Goal: Task Accomplishment & Management: Manage account settings

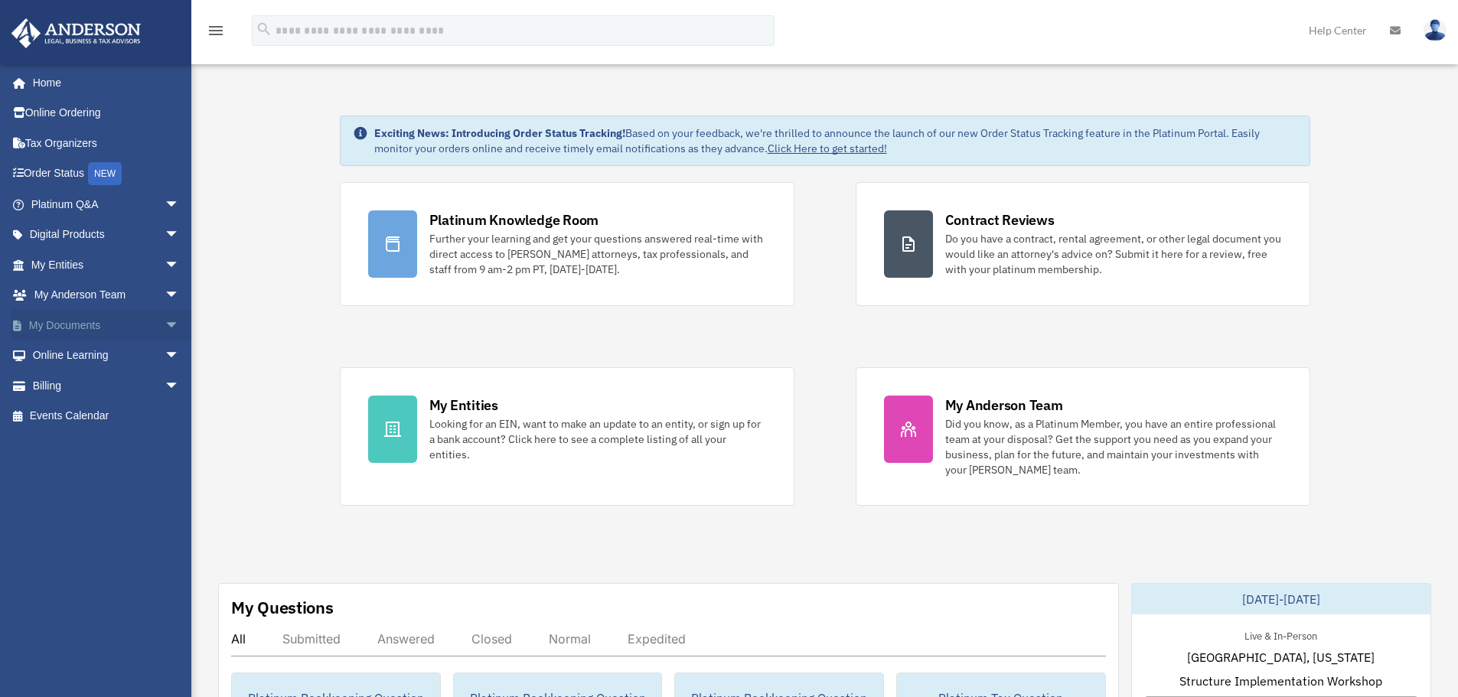
click at [53, 328] on link "My Documents arrow_drop_down" at bounding box center [107, 325] width 192 height 31
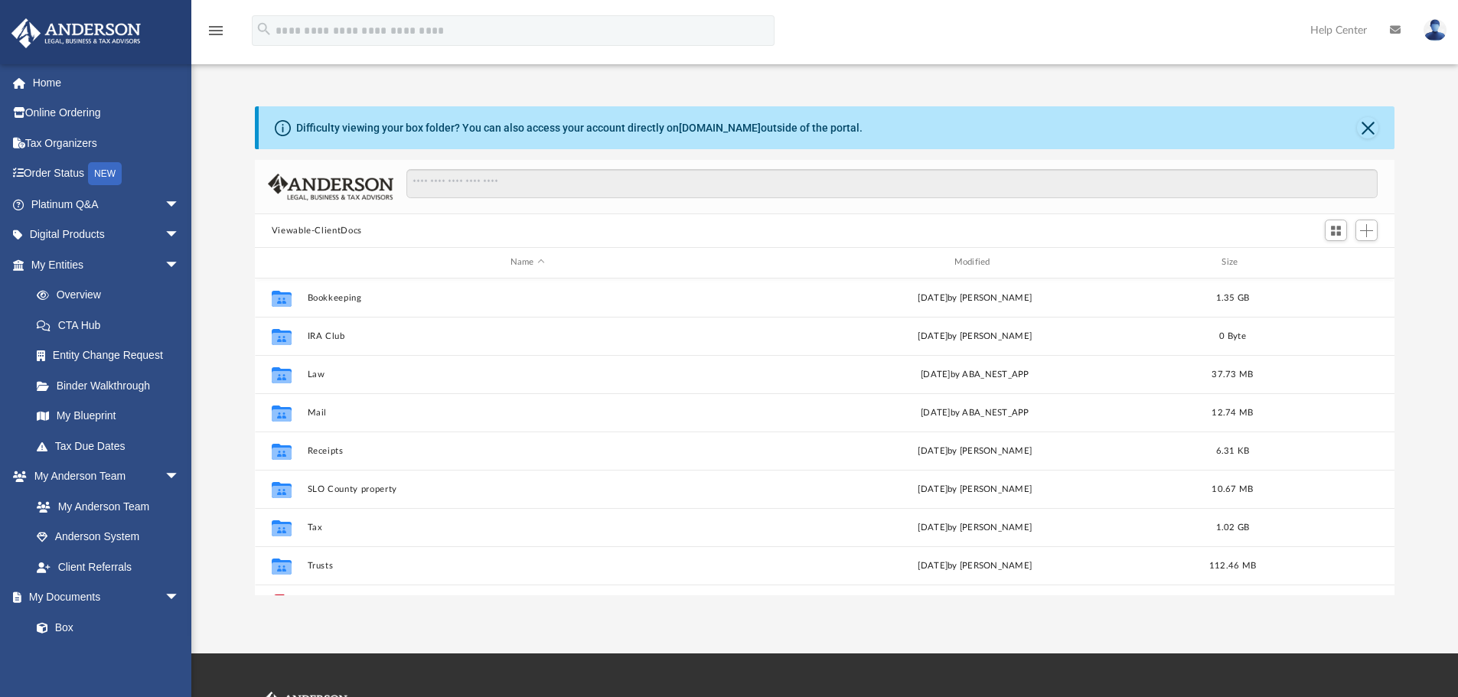
scroll to position [77, 0]
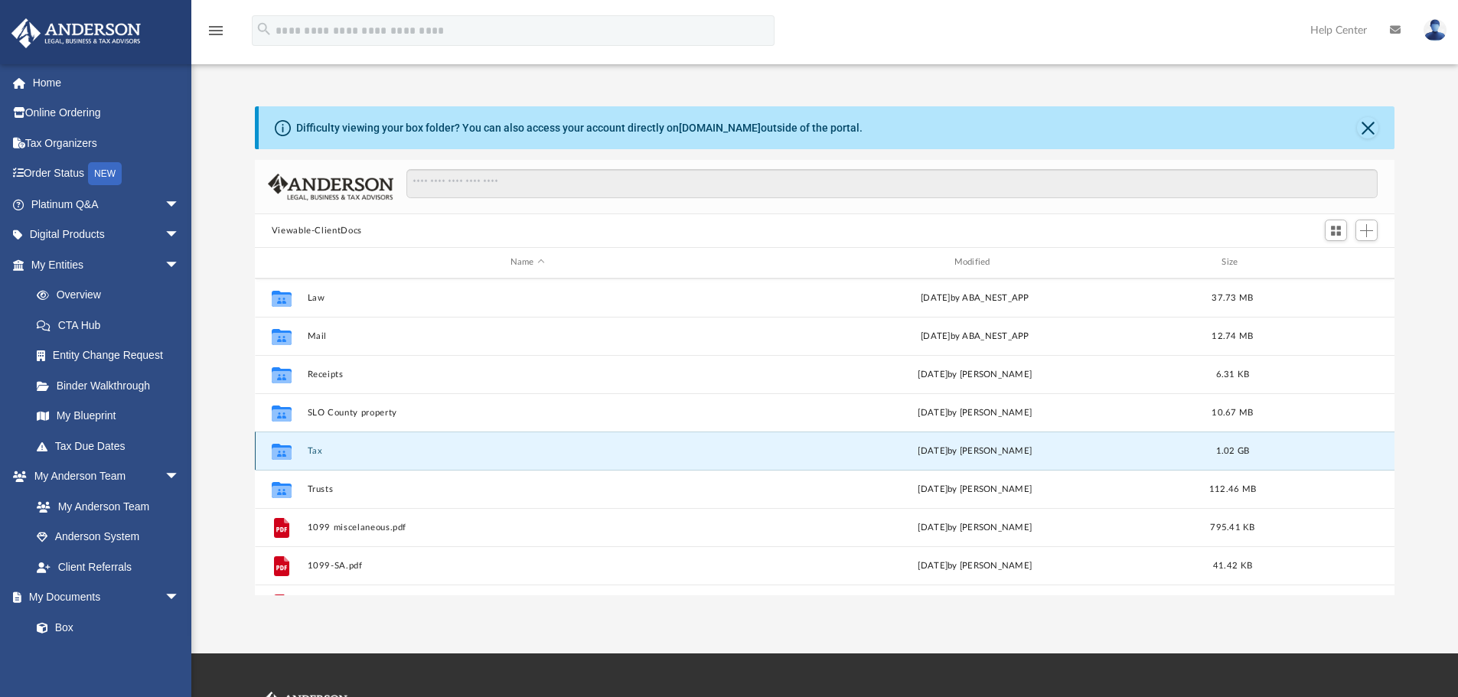
click at [315, 453] on button "Tax" at bounding box center [527, 451] width 441 height 10
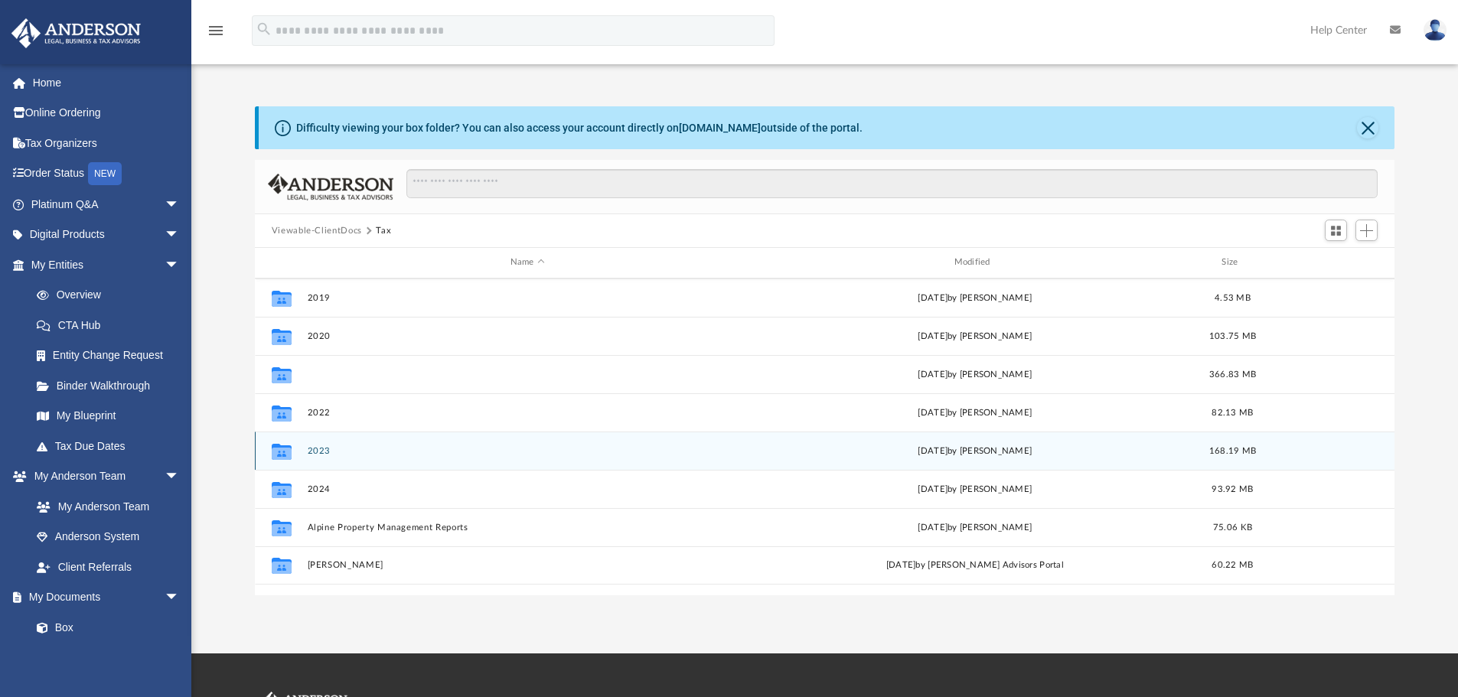
click at [315, 380] on button "2021" at bounding box center [527, 375] width 441 height 10
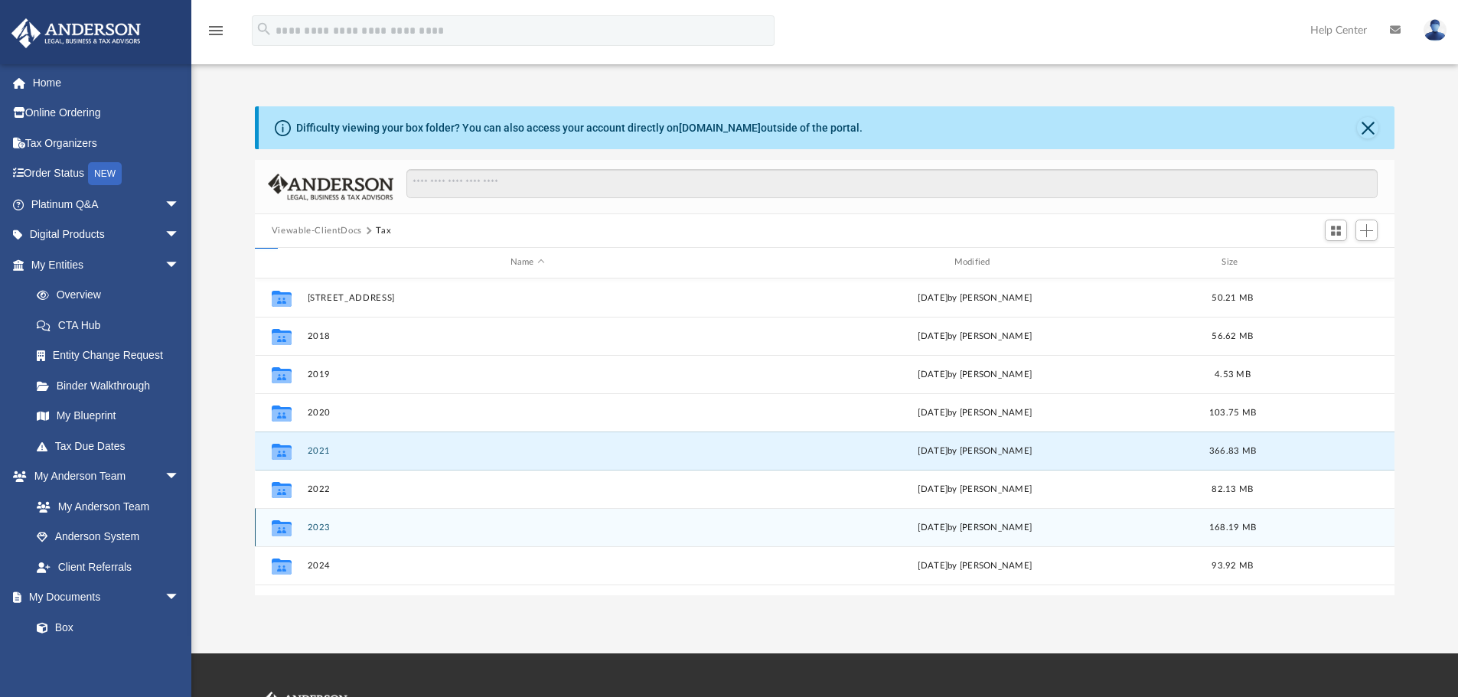
click at [315, 453] on button "2021" at bounding box center [527, 451] width 441 height 10
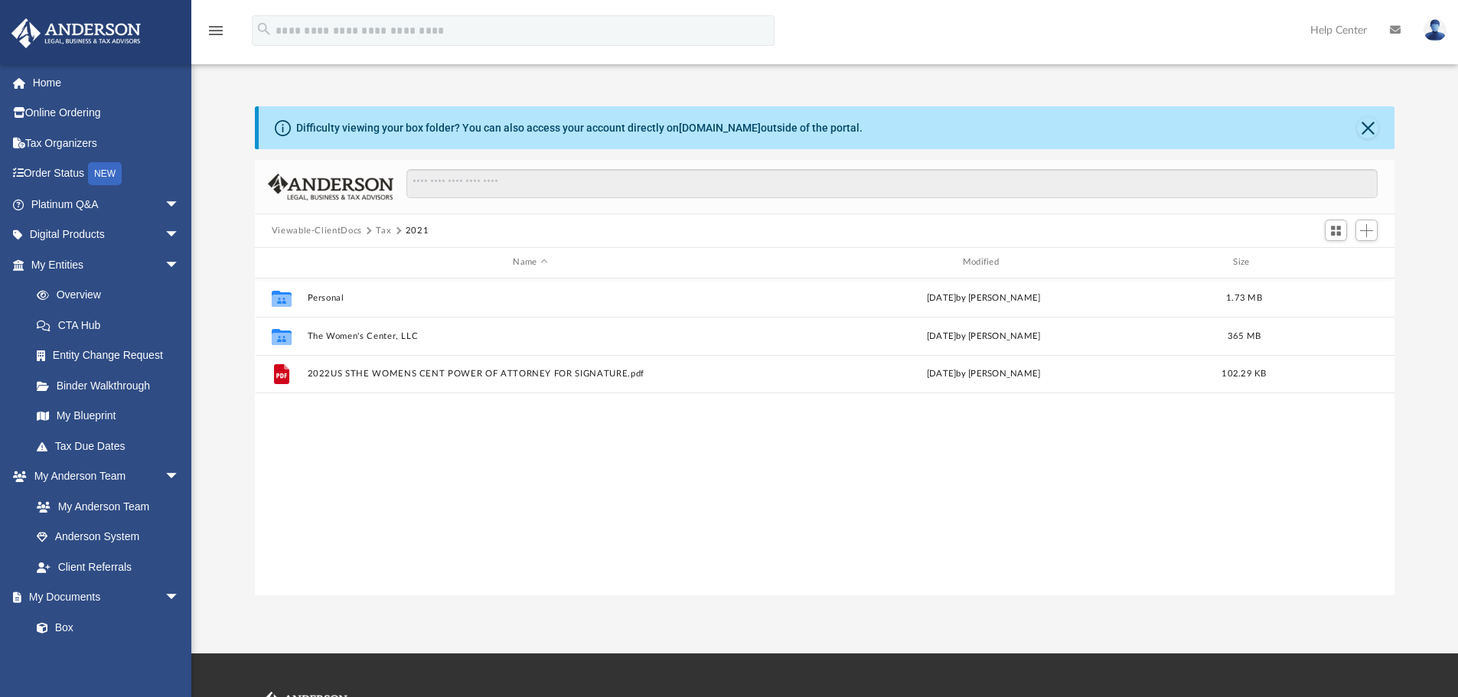
click at [383, 232] on button "Tax" at bounding box center [383, 231] width 15 height 14
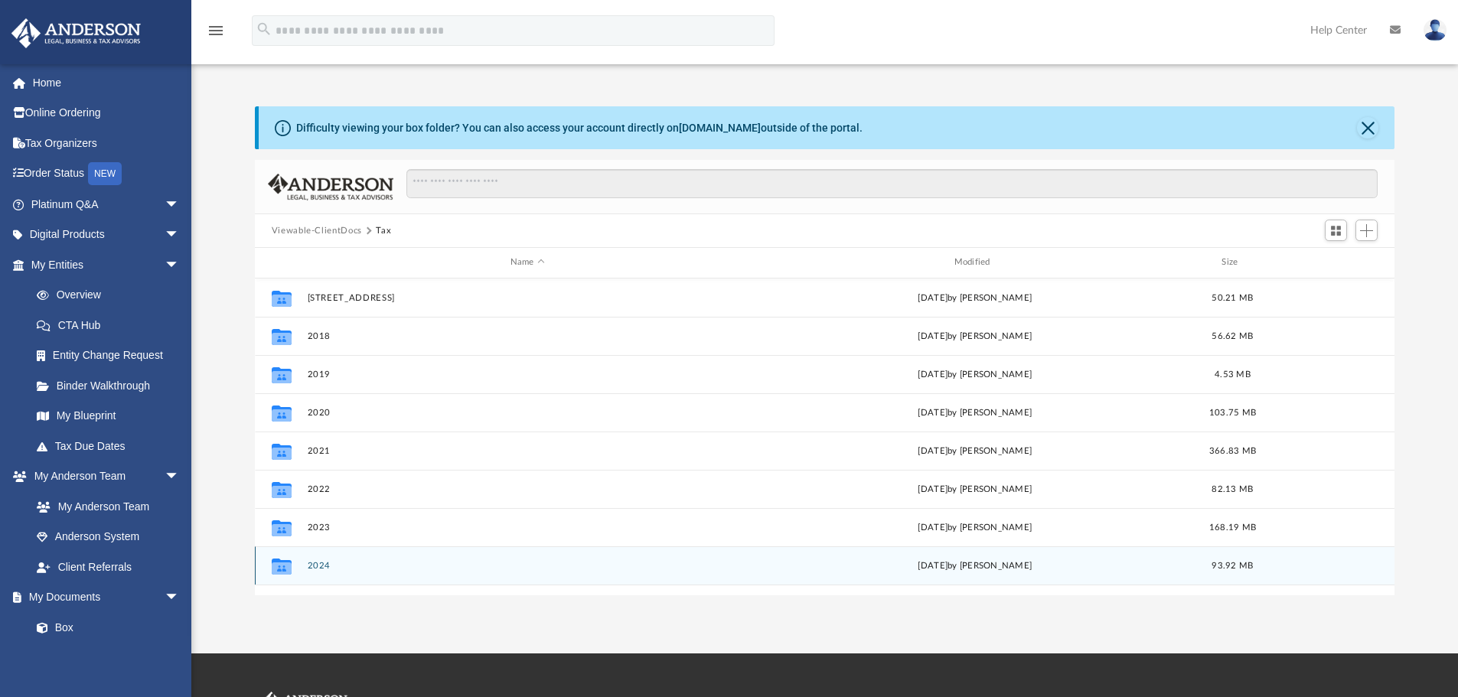
click at [295, 566] on div "Collaborated Folder" at bounding box center [282, 565] width 38 height 24
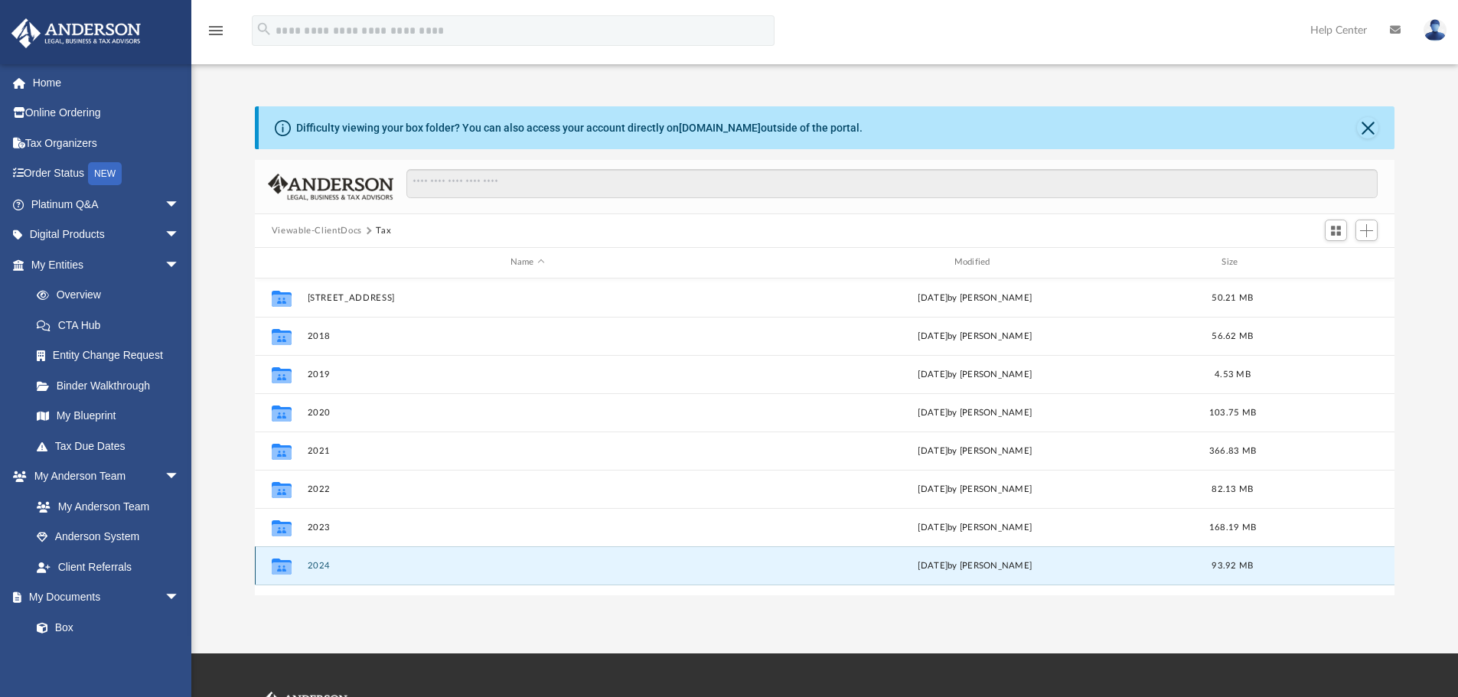
click at [324, 563] on button "2024" at bounding box center [527, 566] width 441 height 10
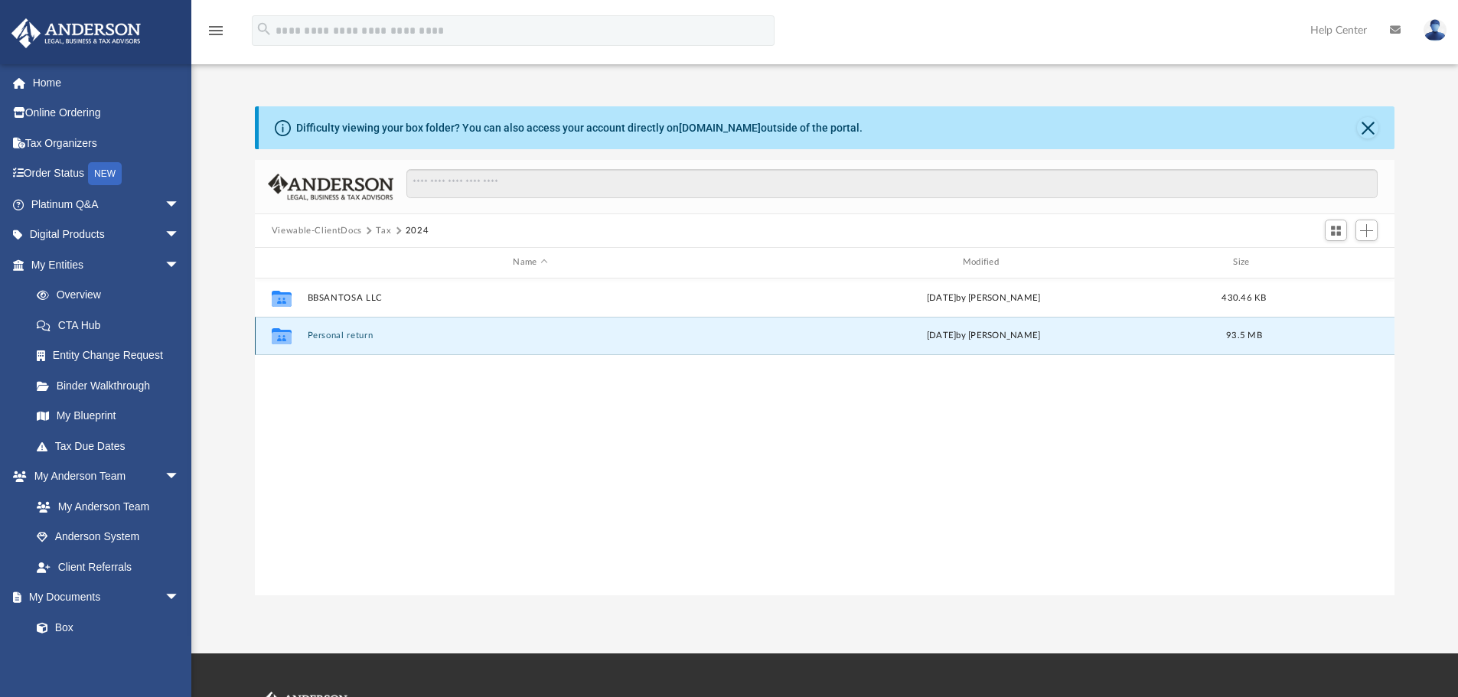
click at [351, 332] on button "Personal return" at bounding box center [530, 336] width 446 height 10
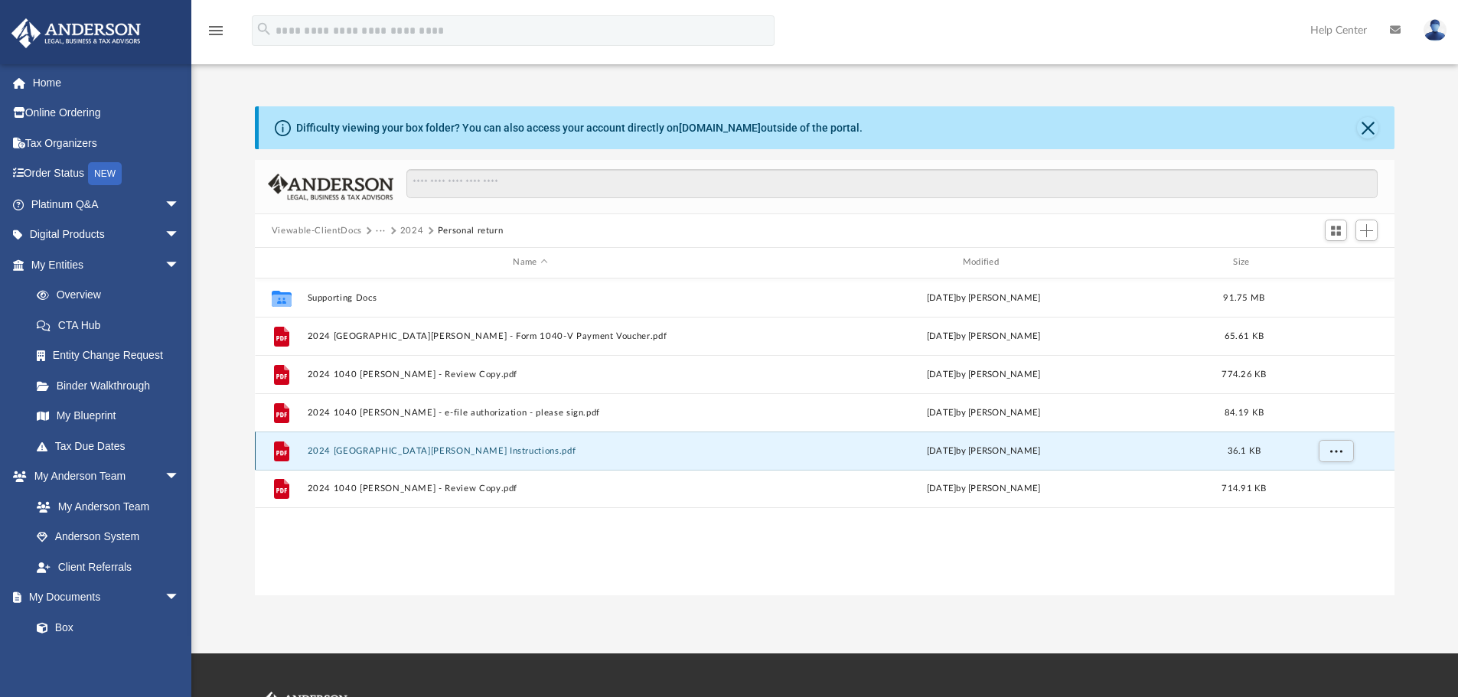
click at [393, 449] on button "2024 [GEOGRAPHIC_DATA][PERSON_NAME] Instructions.pdf" at bounding box center [530, 451] width 446 height 10
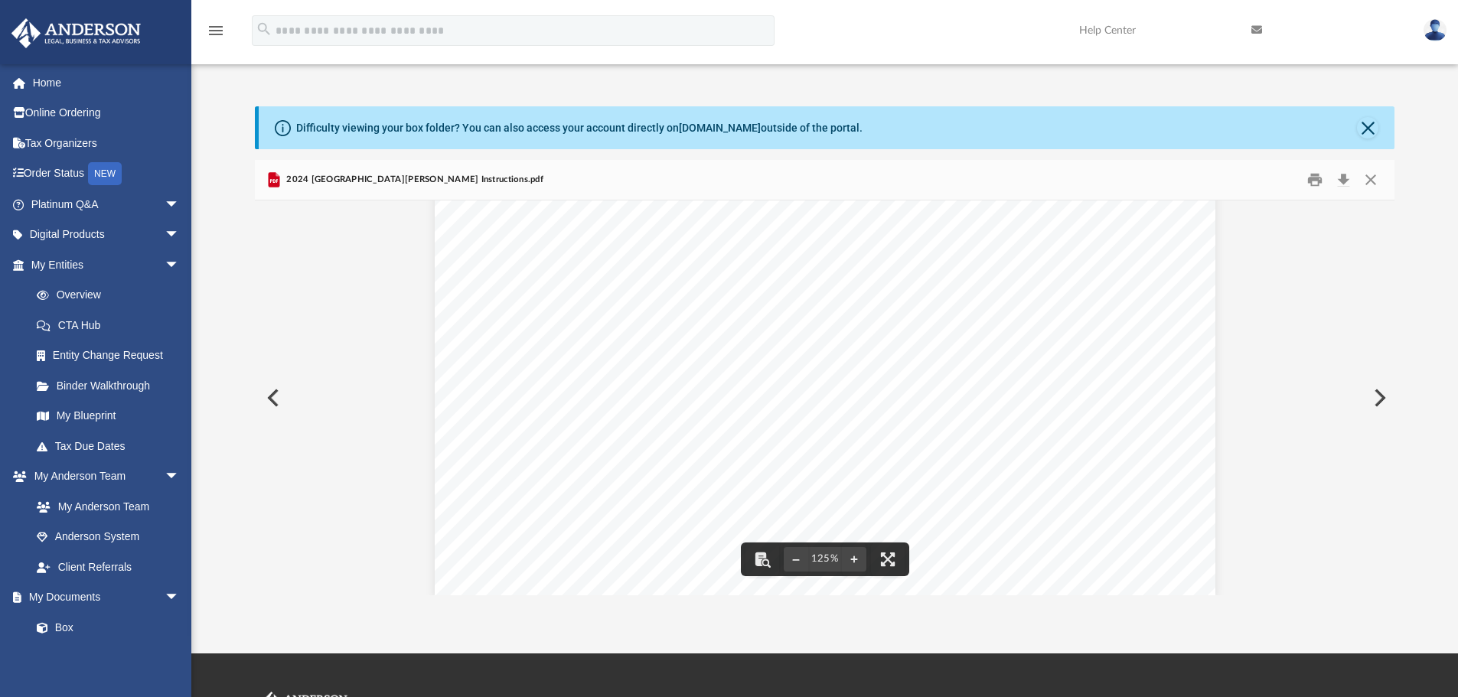
scroll to position [638, 0]
click at [269, 399] on button "Preview" at bounding box center [272, 398] width 34 height 43
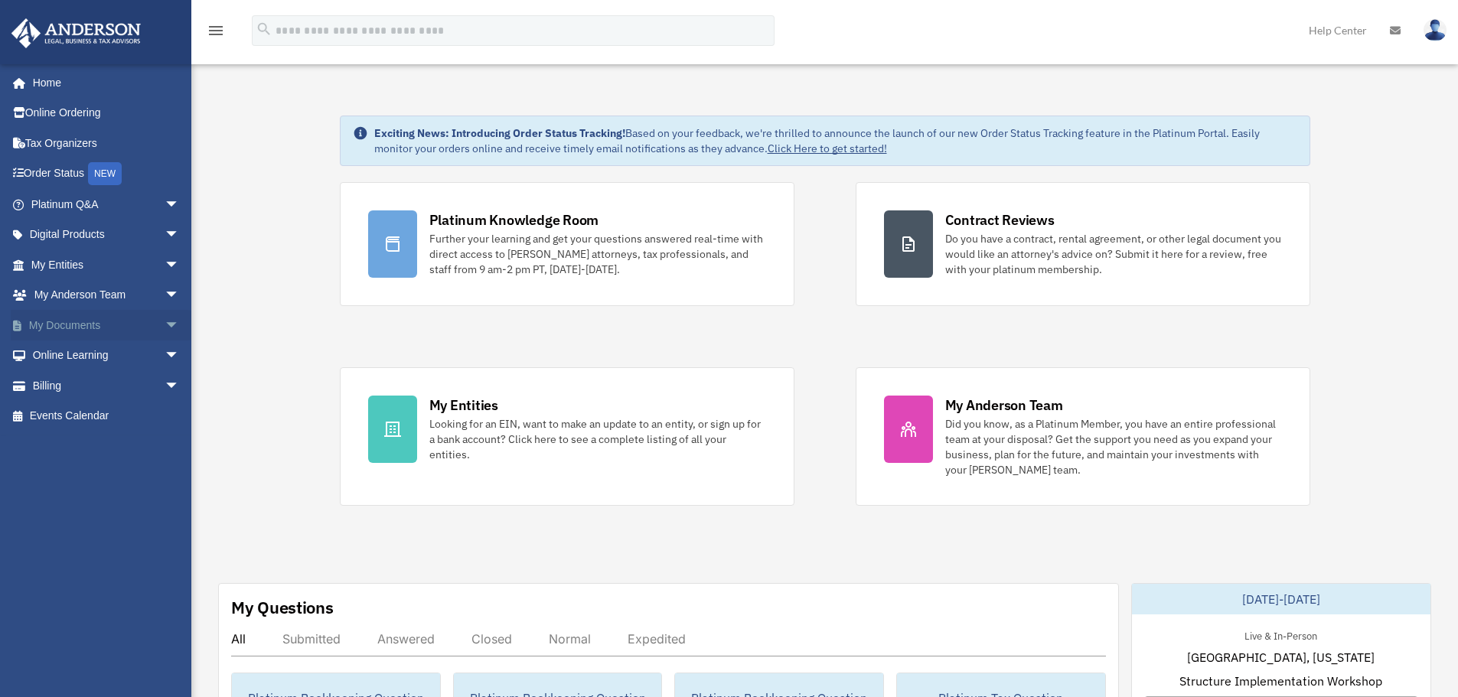
click at [64, 325] on link "My Documents arrow_drop_down" at bounding box center [107, 325] width 192 height 31
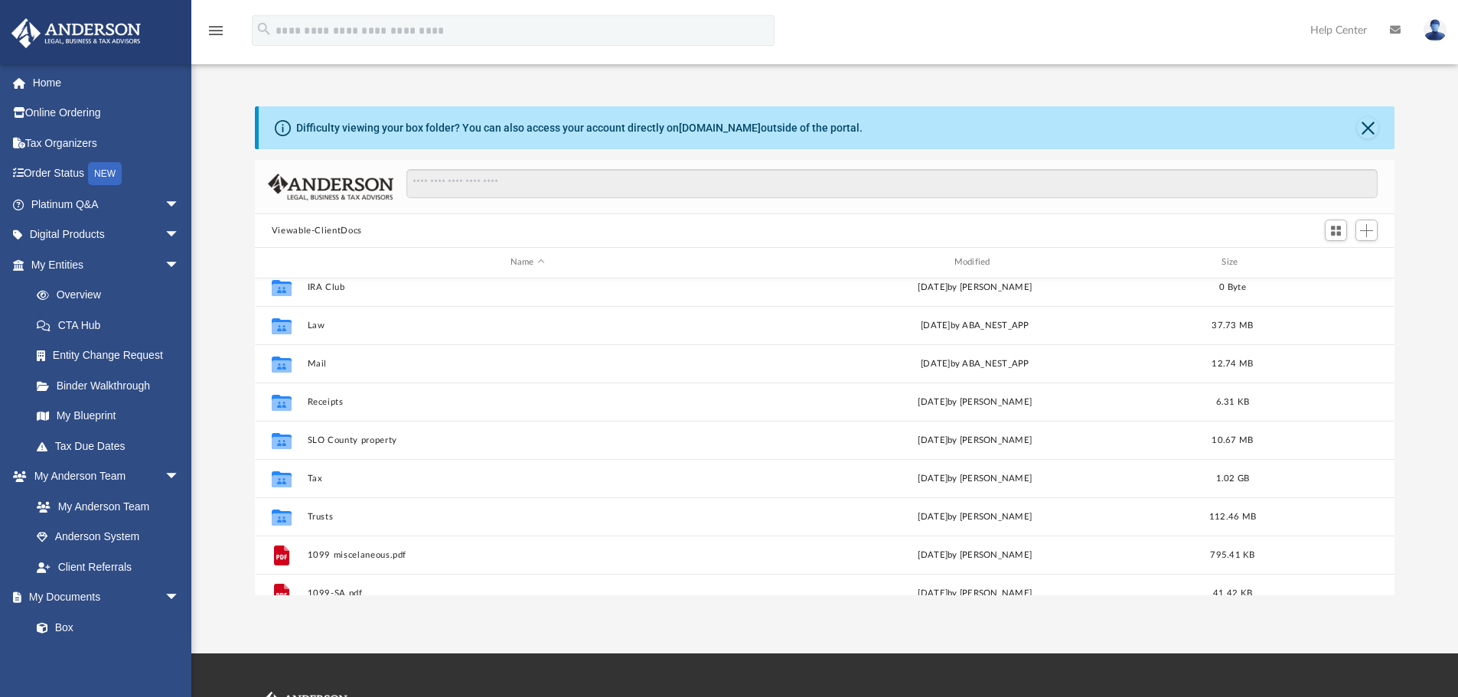
scroll to position [77, 0]
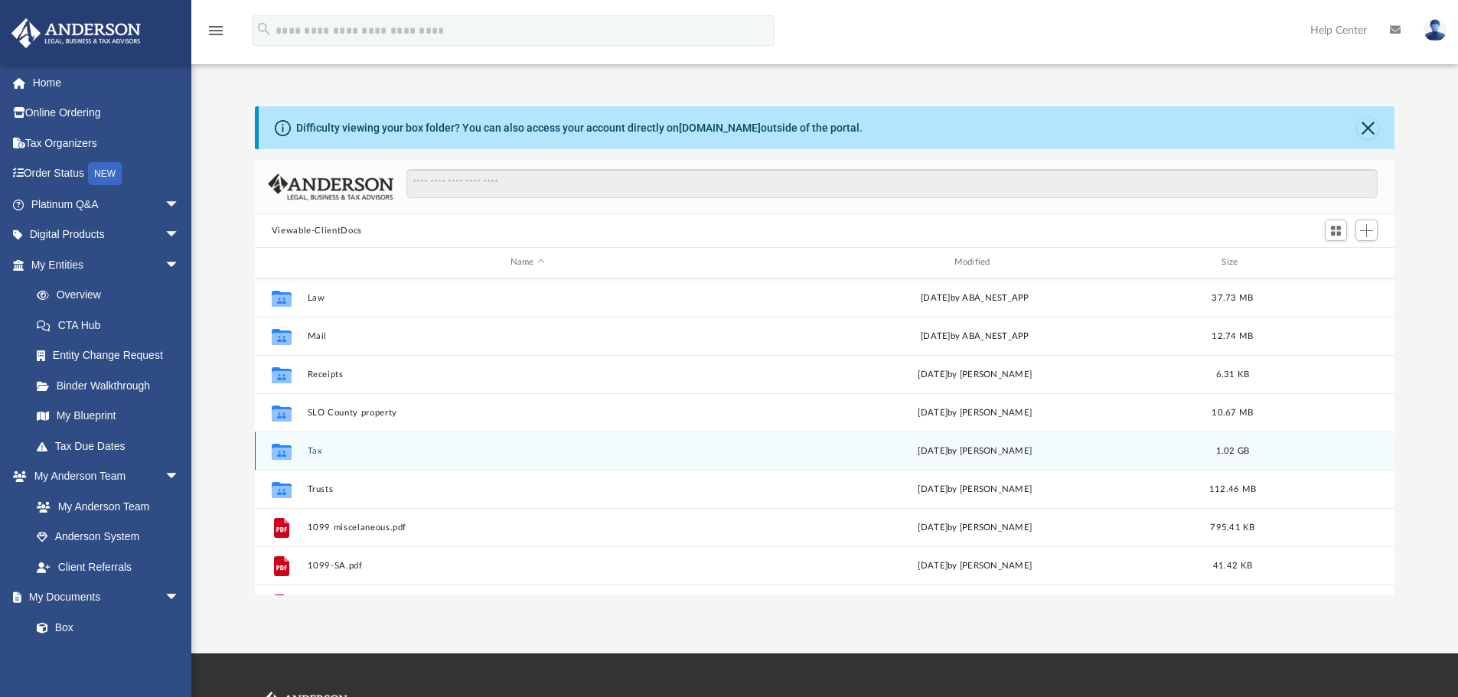
click at [314, 453] on button "Tax" at bounding box center [527, 451] width 441 height 10
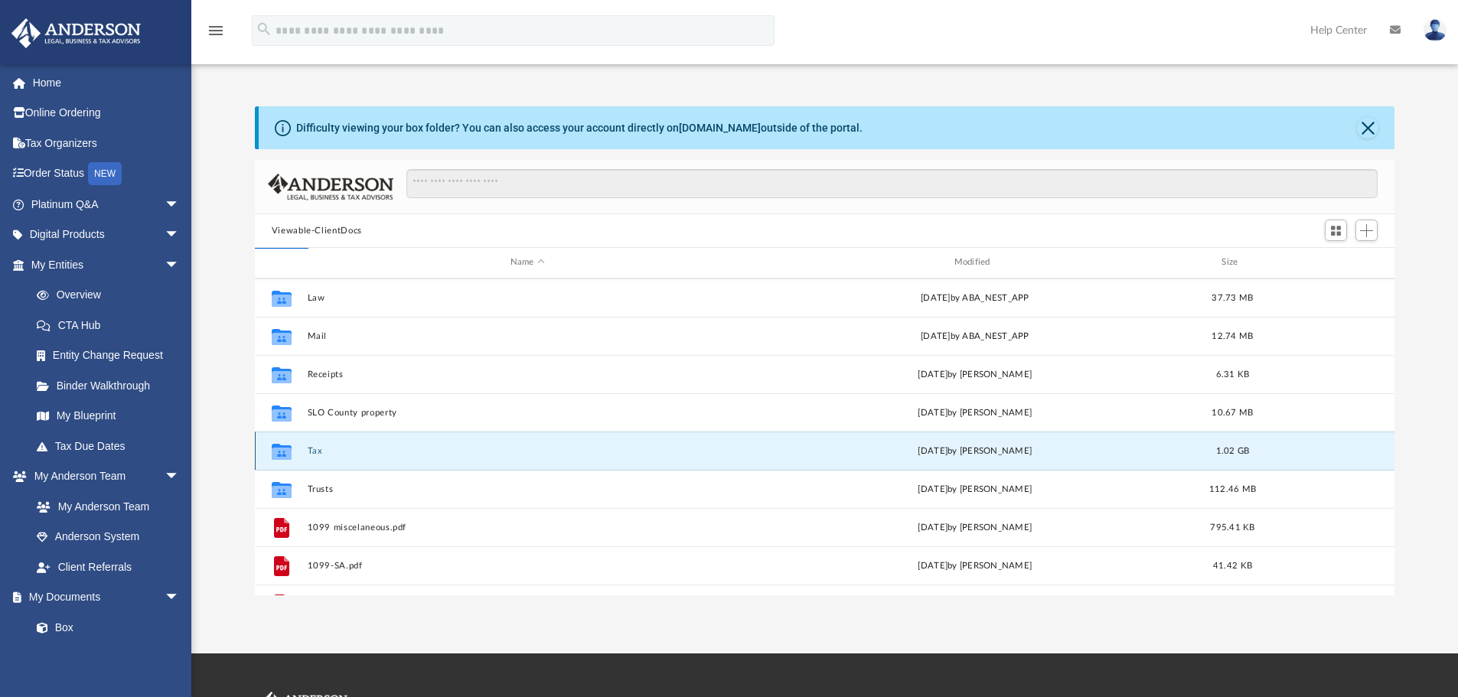
scroll to position [0, 0]
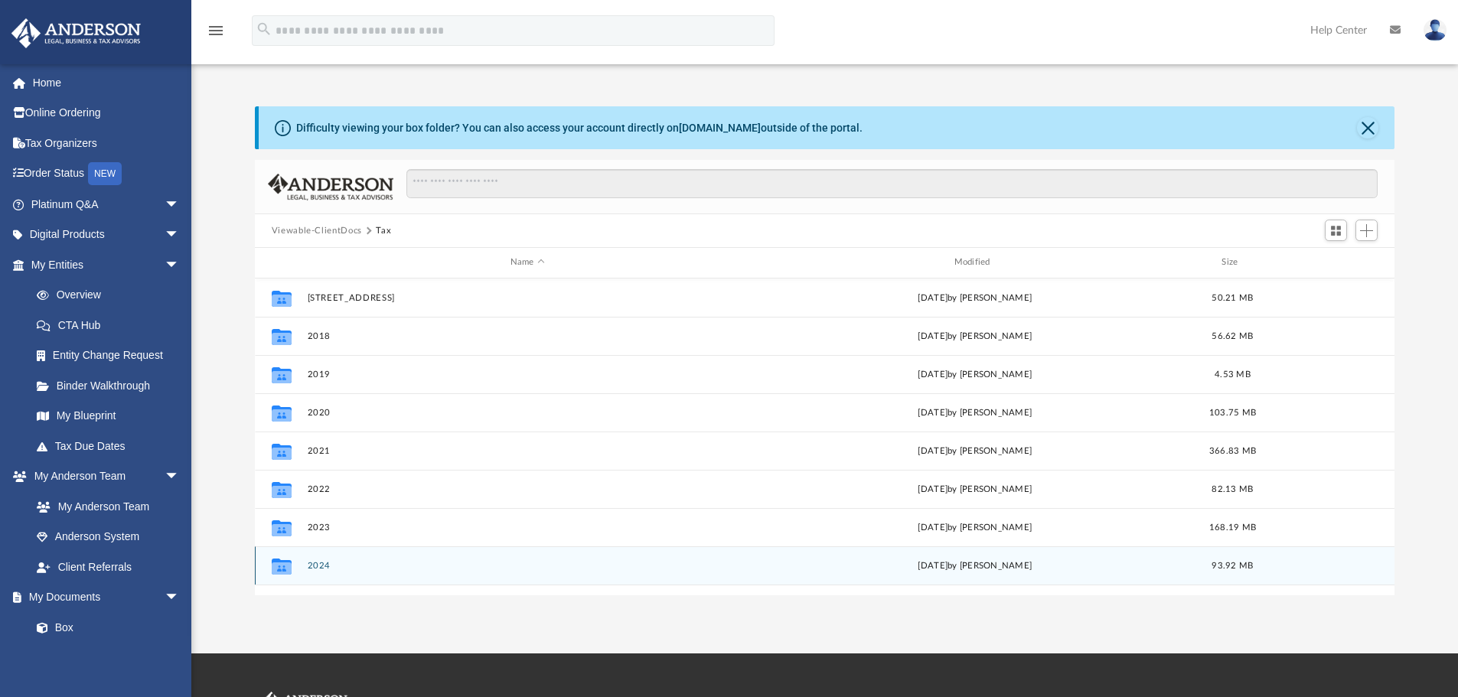
click at [309, 569] on button "2024" at bounding box center [527, 566] width 441 height 10
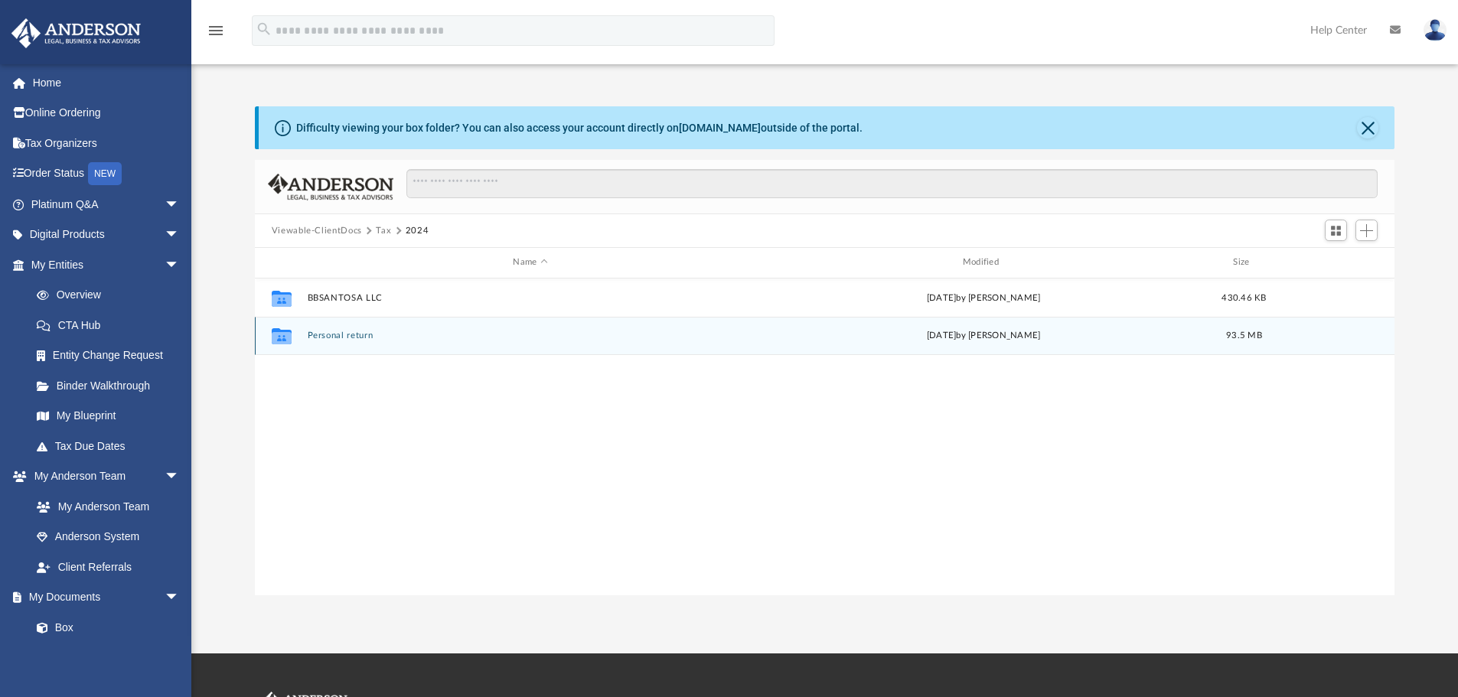
click at [354, 338] on button "Personal return" at bounding box center [530, 336] width 446 height 10
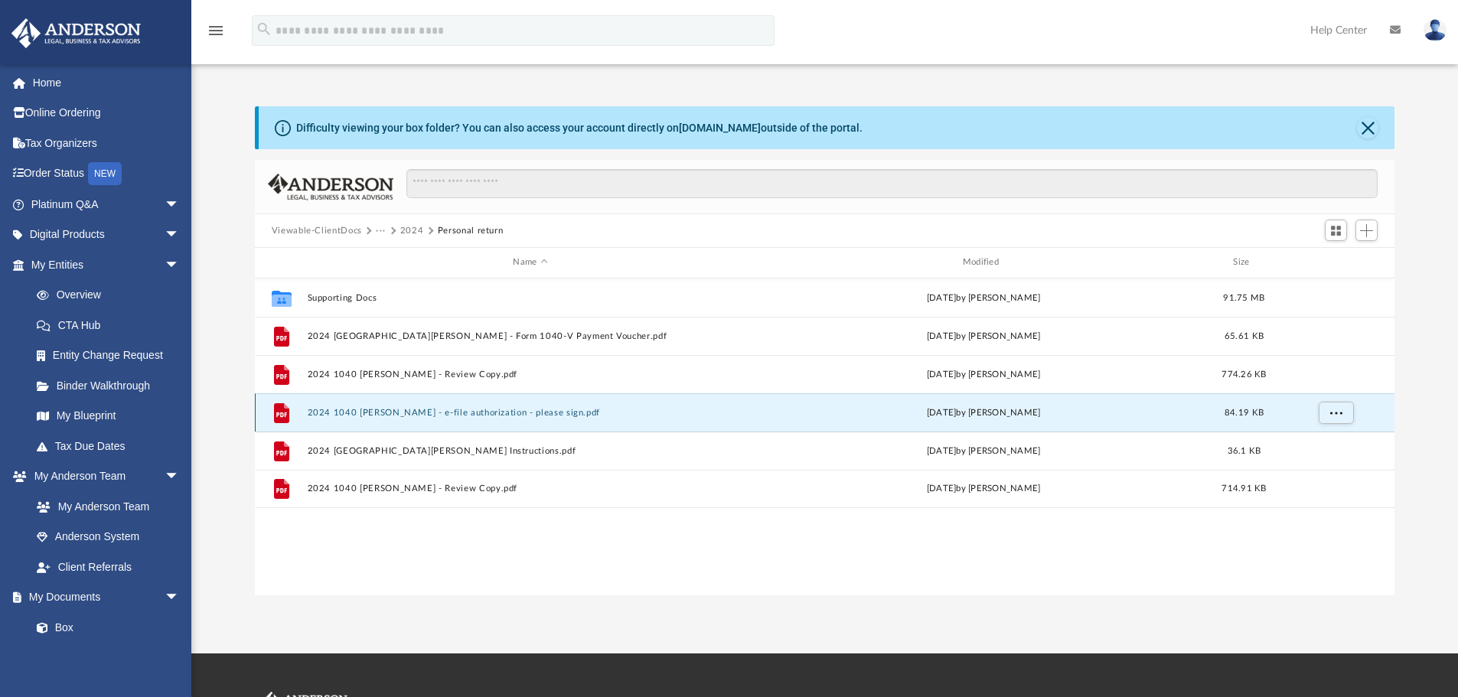
click at [517, 414] on button "2024 1040 [PERSON_NAME] - e-file authorization - please sign.pdf" at bounding box center [530, 413] width 446 height 10
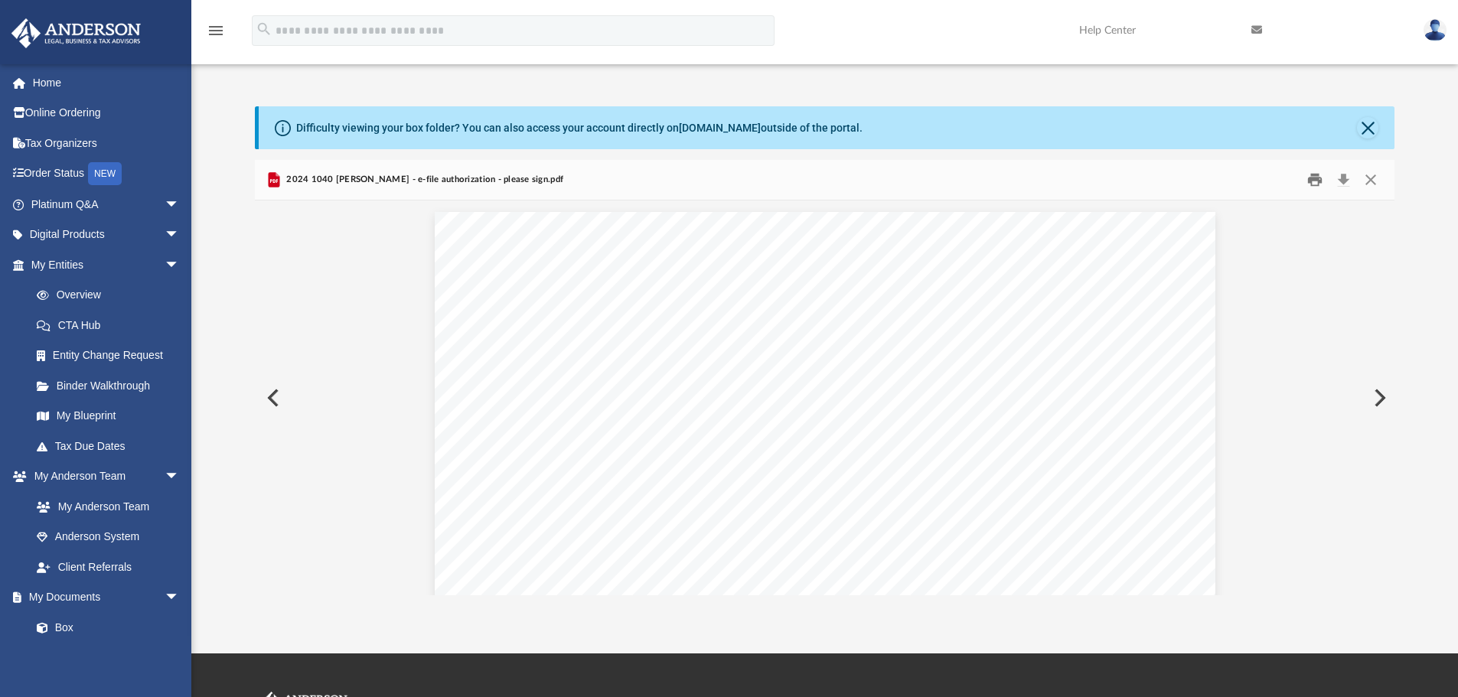
click at [1314, 178] on button "Print" at bounding box center [1315, 180] width 31 height 24
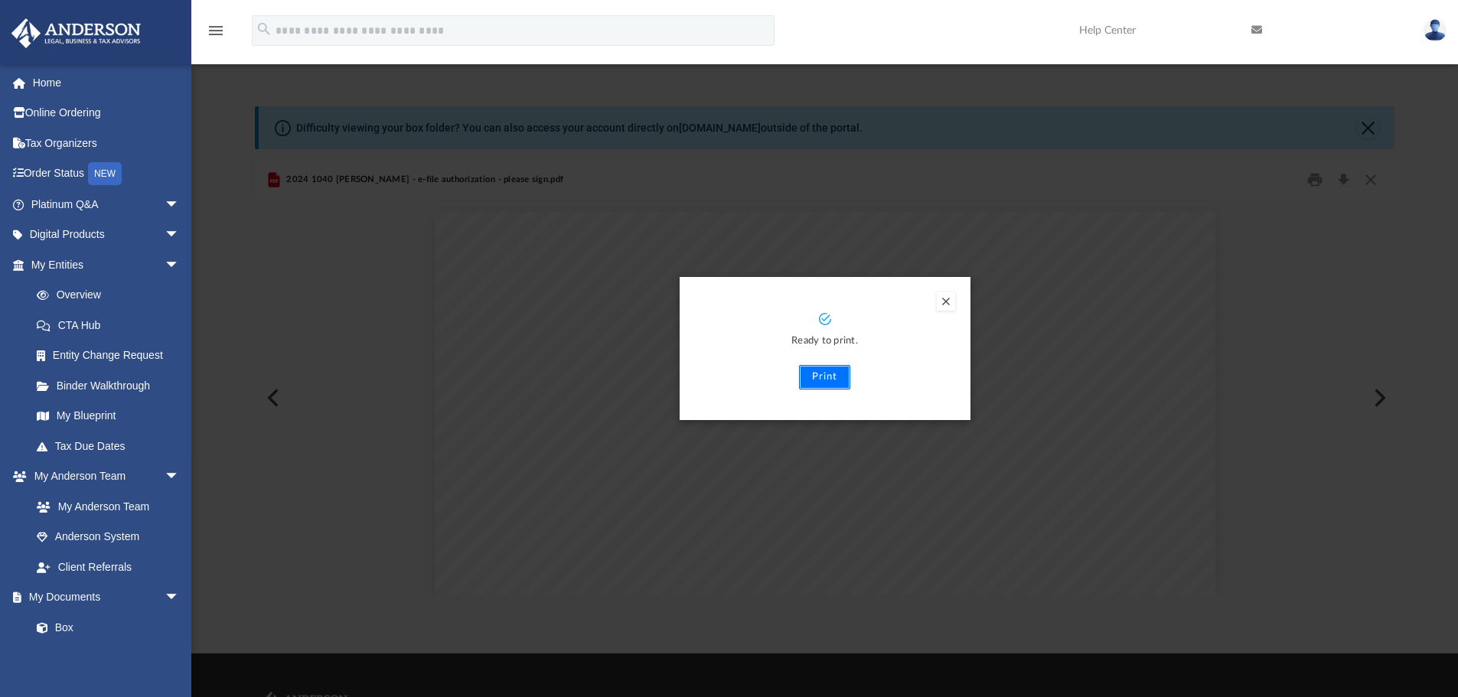
click at [842, 384] on button "Print" at bounding box center [824, 377] width 51 height 24
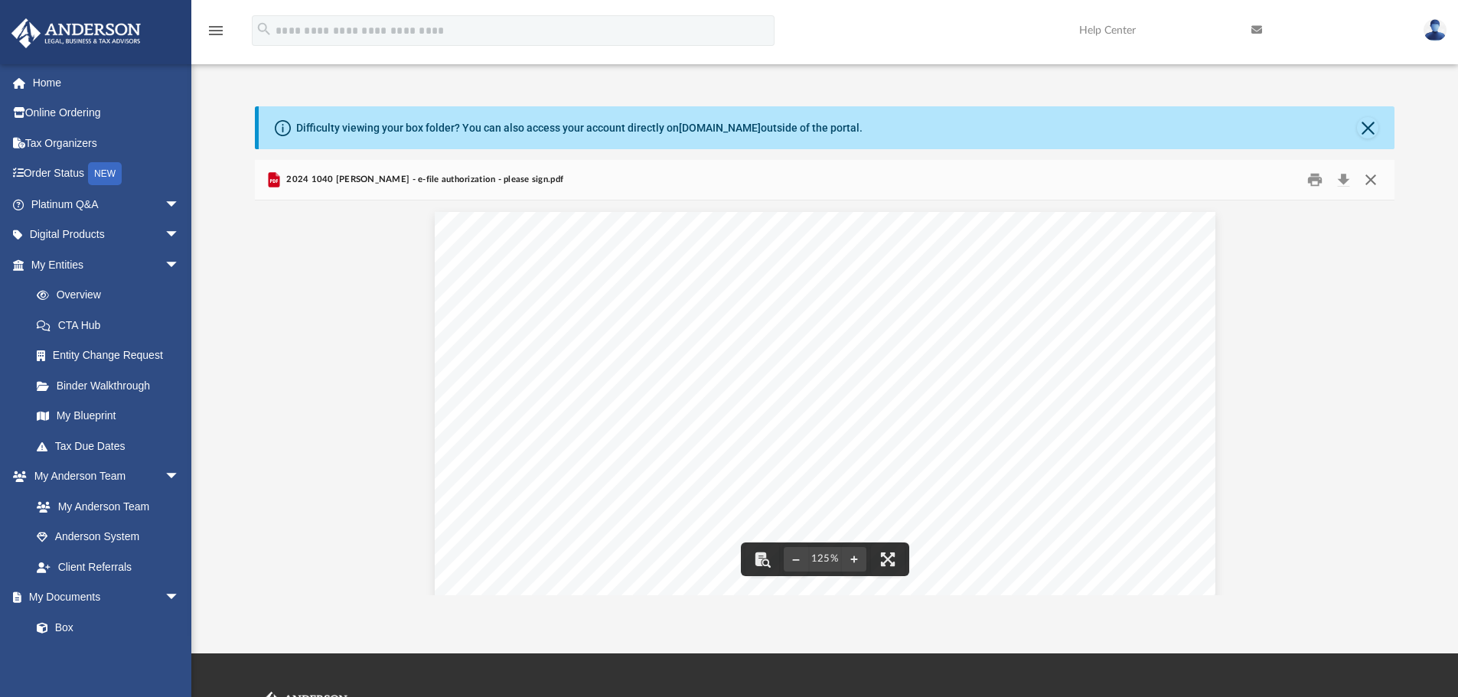
click at [1371, 184] on button "Close" at bounding box center [1371, 180] width 28 height 24
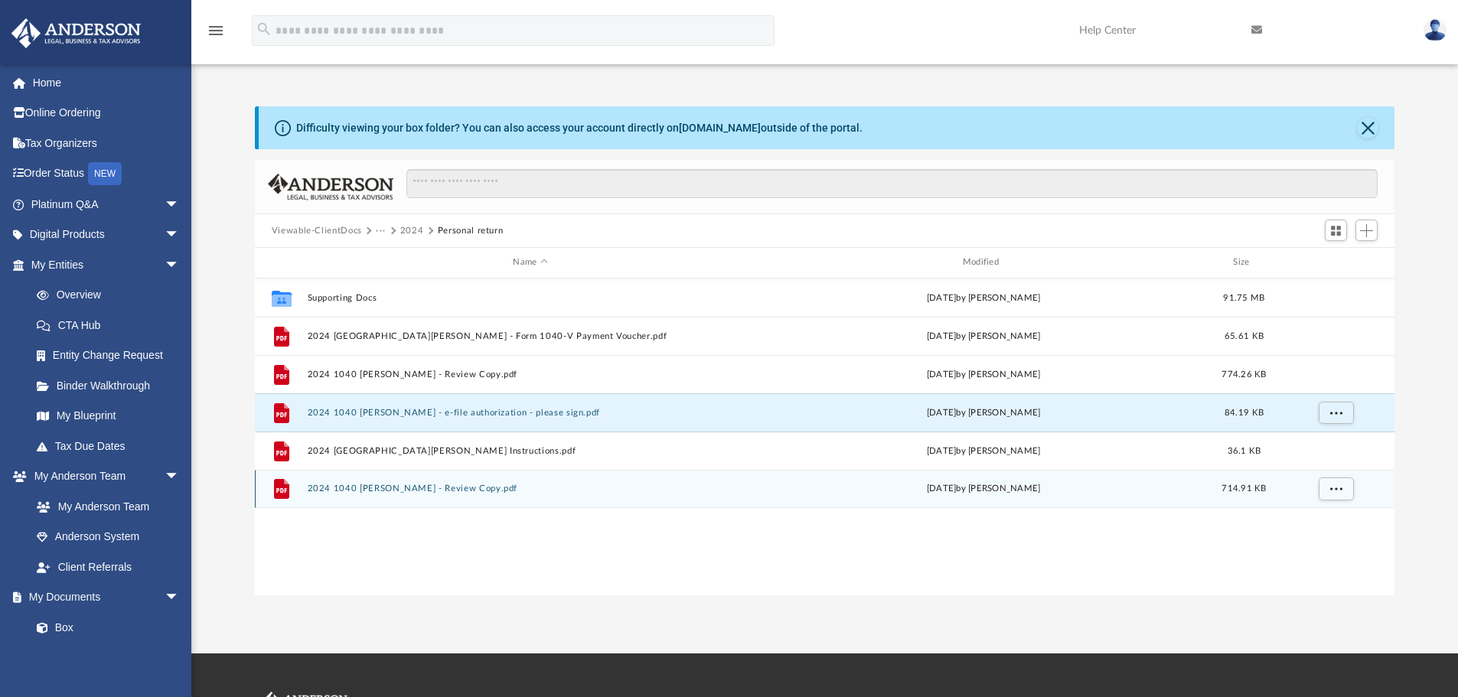
click at [364, 487] on button "2024 1040 [PERSON_NAME] - Review Copy.pdf" at bounding box center [530, 489] width 446 height 10
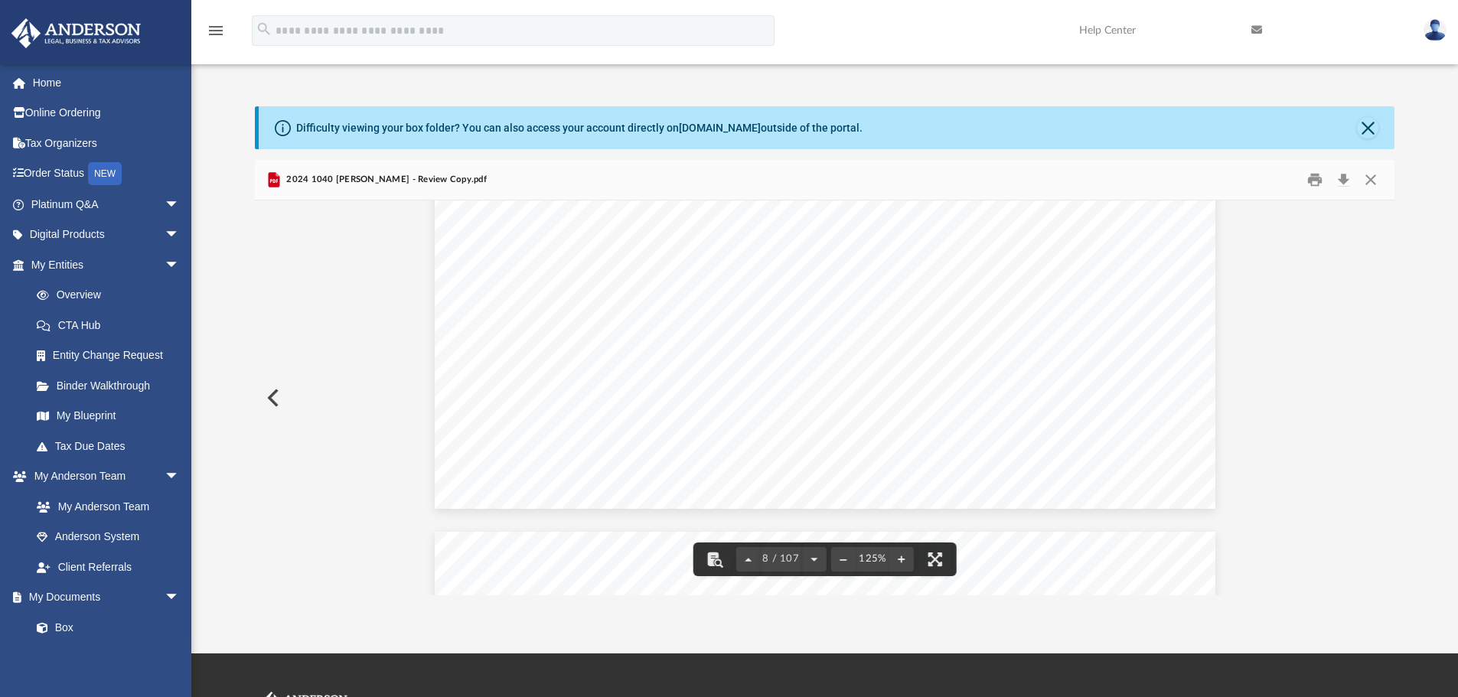
scroll to position [7506, 0]
click at [1372, 183] on button "Close" at bounding box center [1371, 180] width 28 height 24
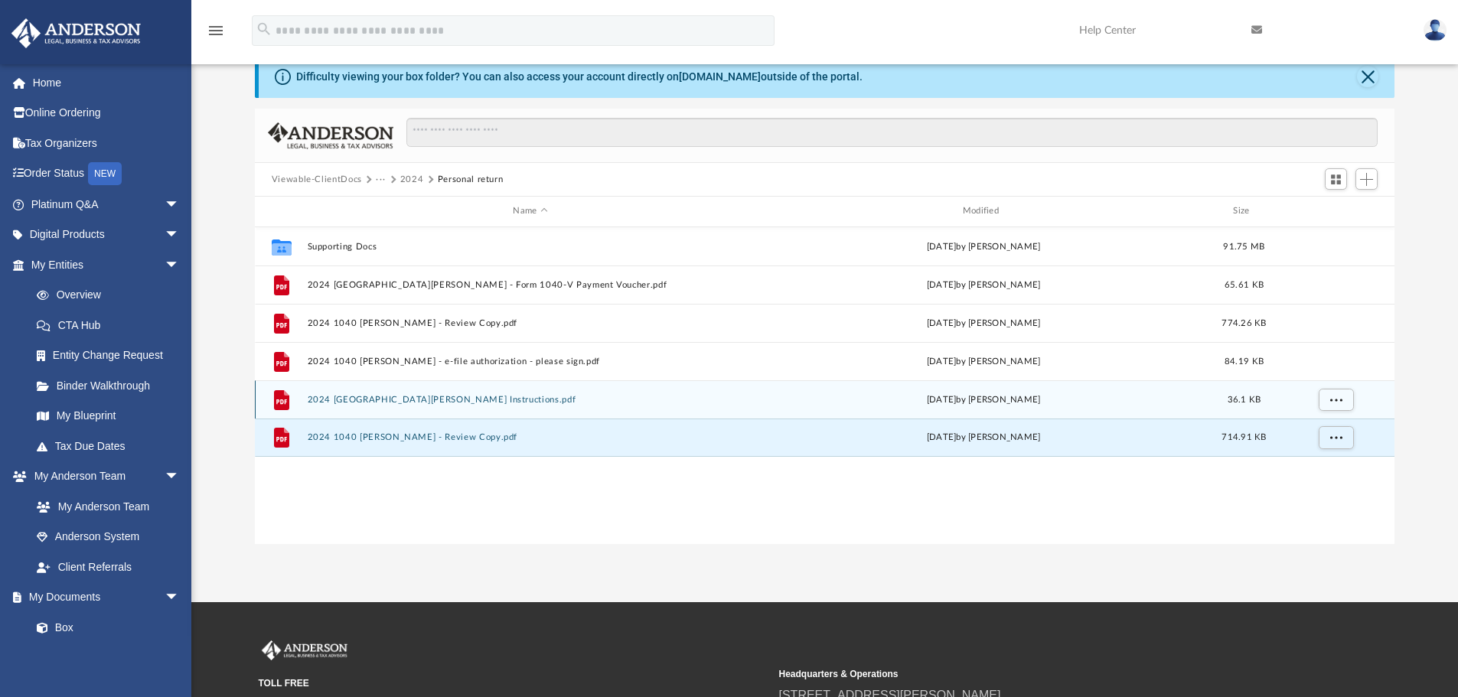
scroll to position [77, 0]
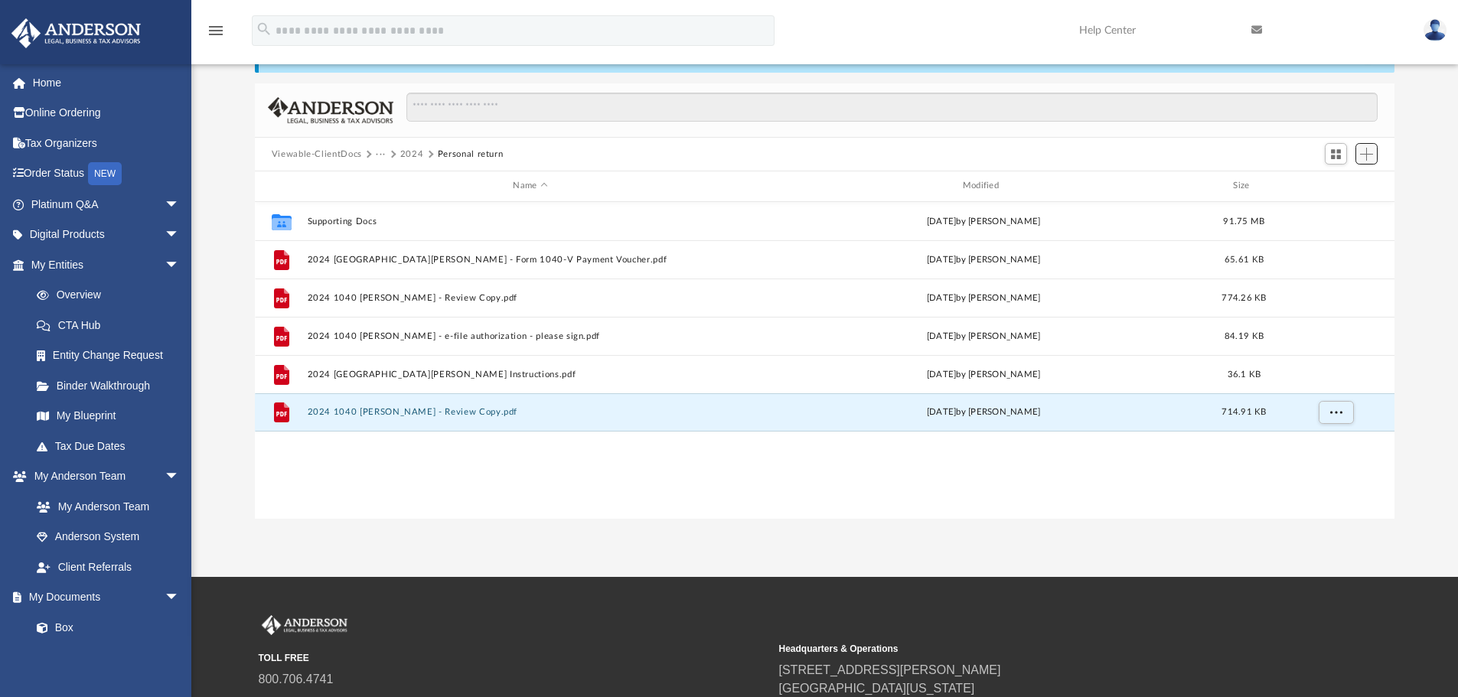
click at [1362, 157] on span "Add" at bounding box center [1366, 154] width 13 height 13
click at [1340, 188] on li "Upload" at bounding box center [1344, 185] width 49 height 16
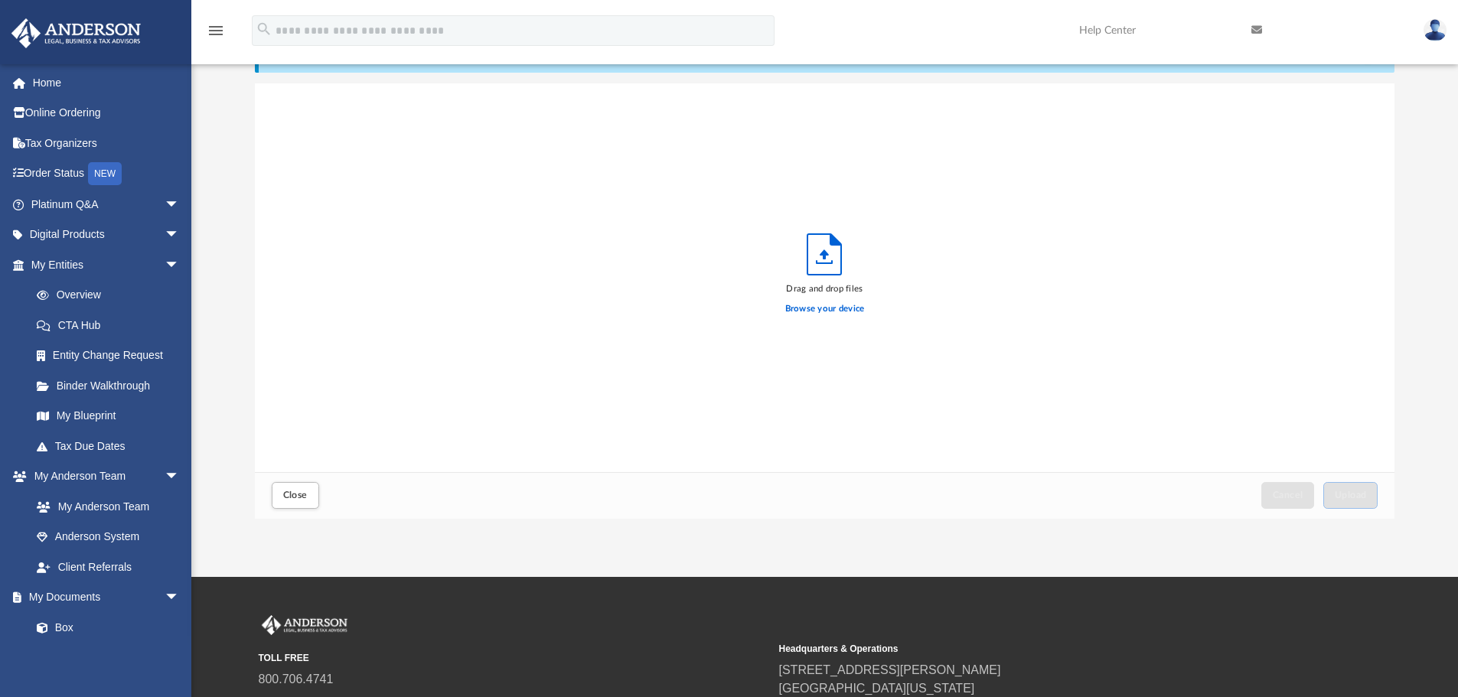
scroll to position [377, 1128]
click at [814, 261] on icon "Upload" at bounding box center [824, 254] width 34 height 41
click at [827, 256] on icon "Upload" at bounding box center [824, 255] width 9 height 10
click at [815, 306] on label "Browse your device" at bounding box center [825, 309] width 80 height 14
click at [0, 0] on input "Browse your device" at bounding box center [0, 0] width 0 height 0
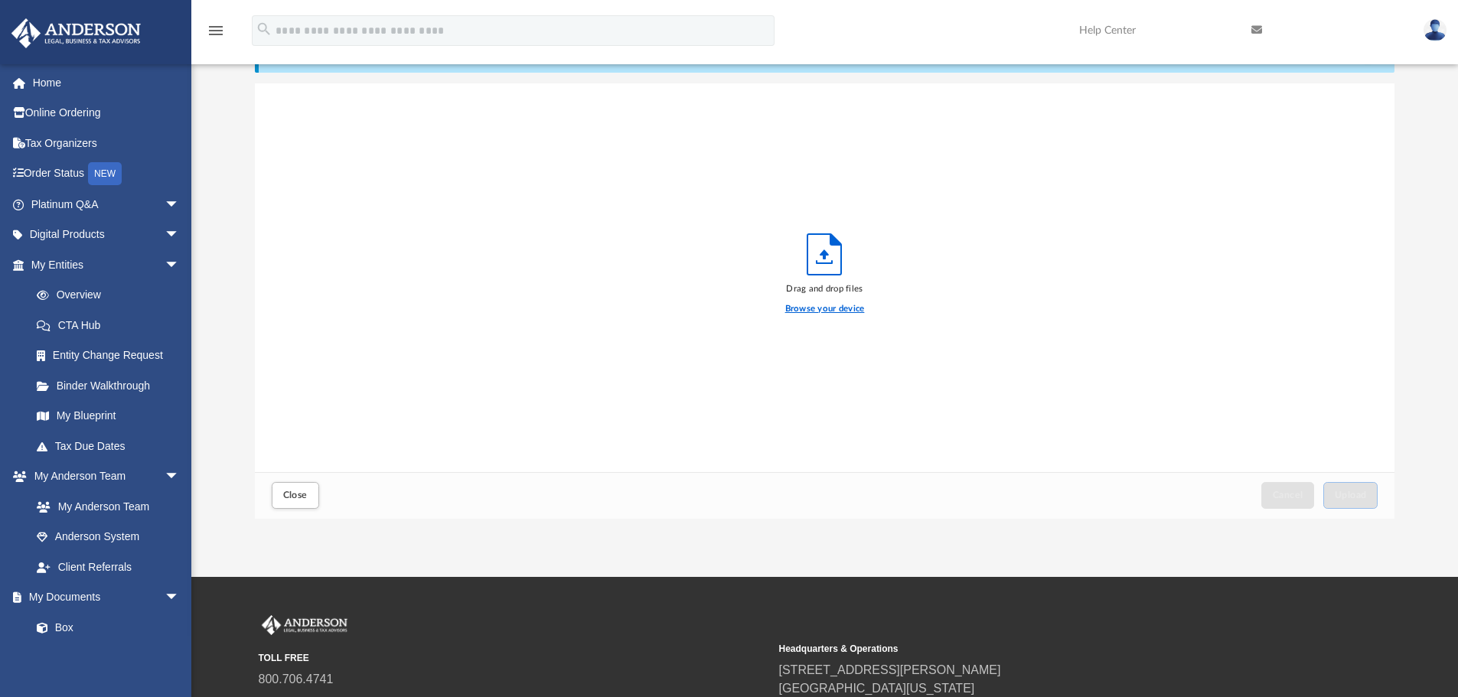
click at [805, 306] on label "Browse your device" at bounding box center [825, 309] width 80 height 14
click at [0, 0] on input "Browse your device" at bounding box center [0, 0] width 0 height 0
click at [1361, 500] on span "Upload" at bounding box center [1351, 495] width 32 height 9
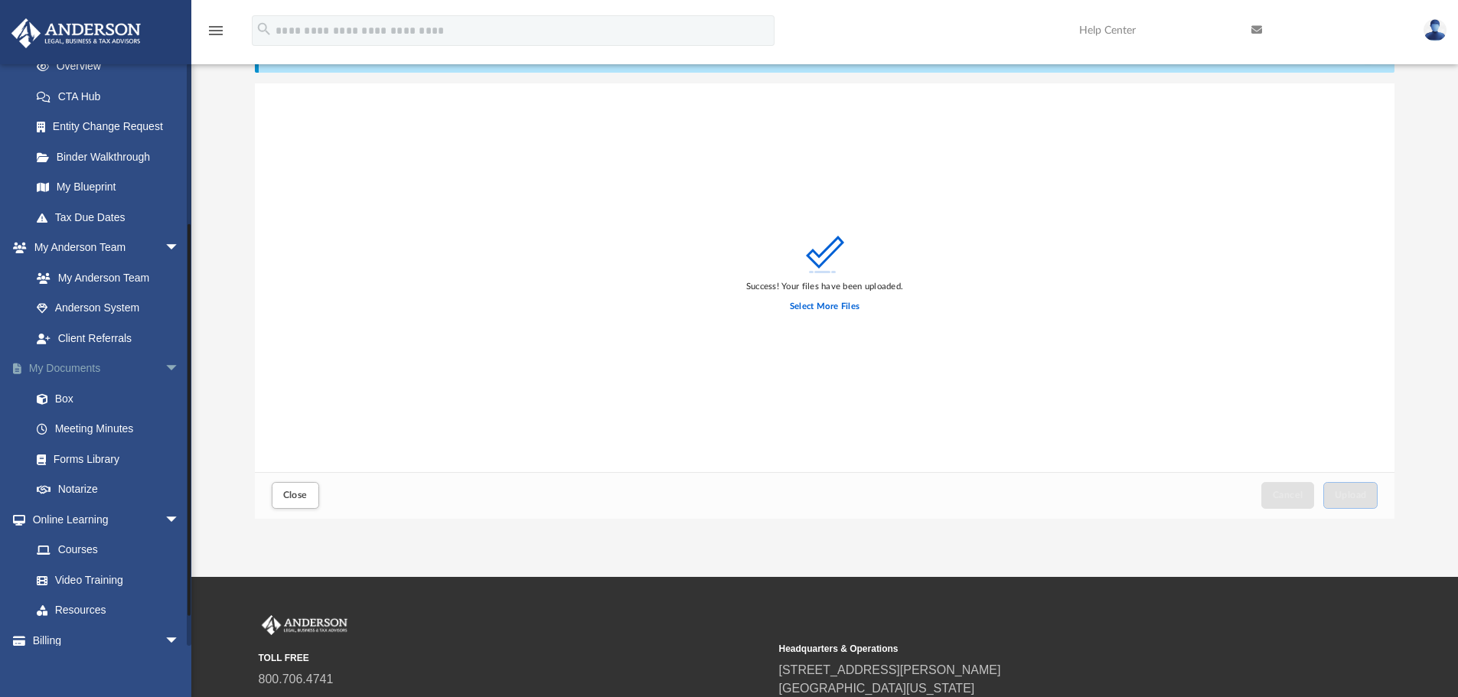
scroll to position [230, 0]
click at [72, 424] on link "Meeting Minutes" at bounding box center [111, 428] width 181 height 31
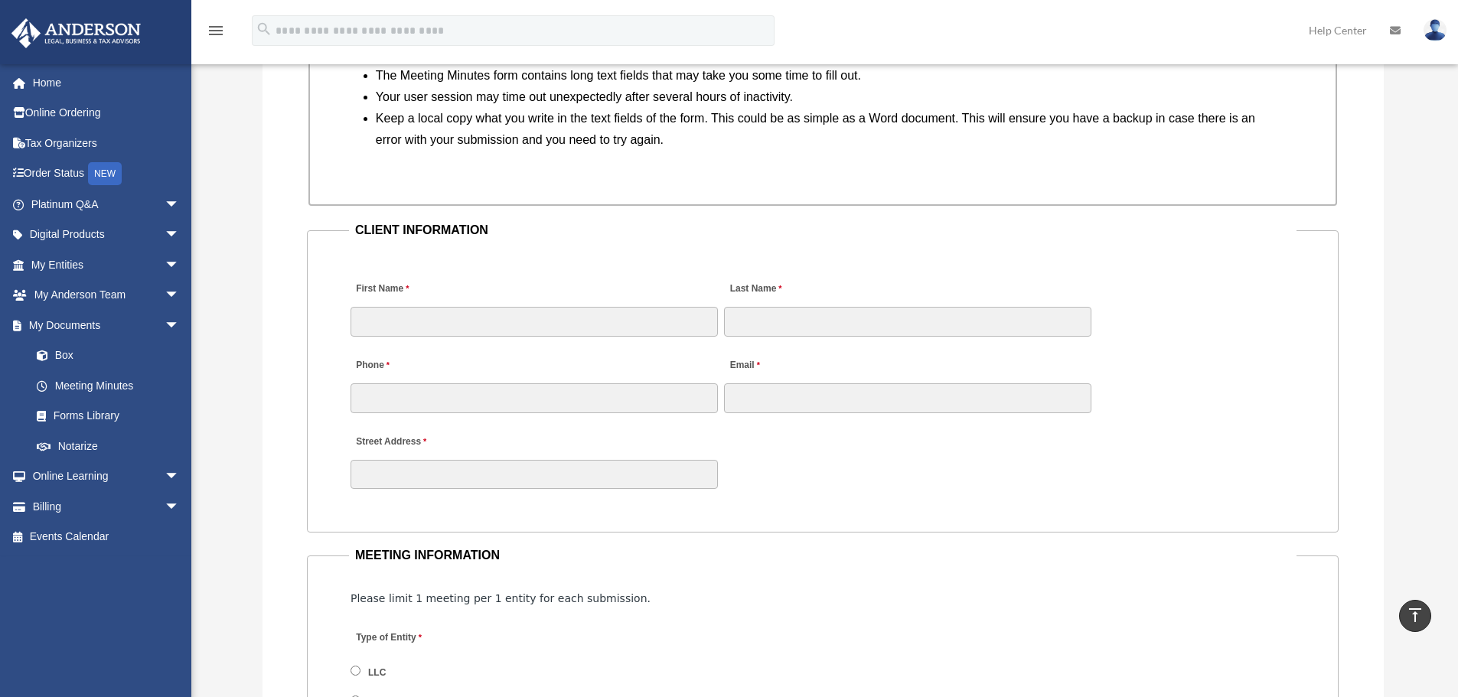
scroll to position [1607, 0]
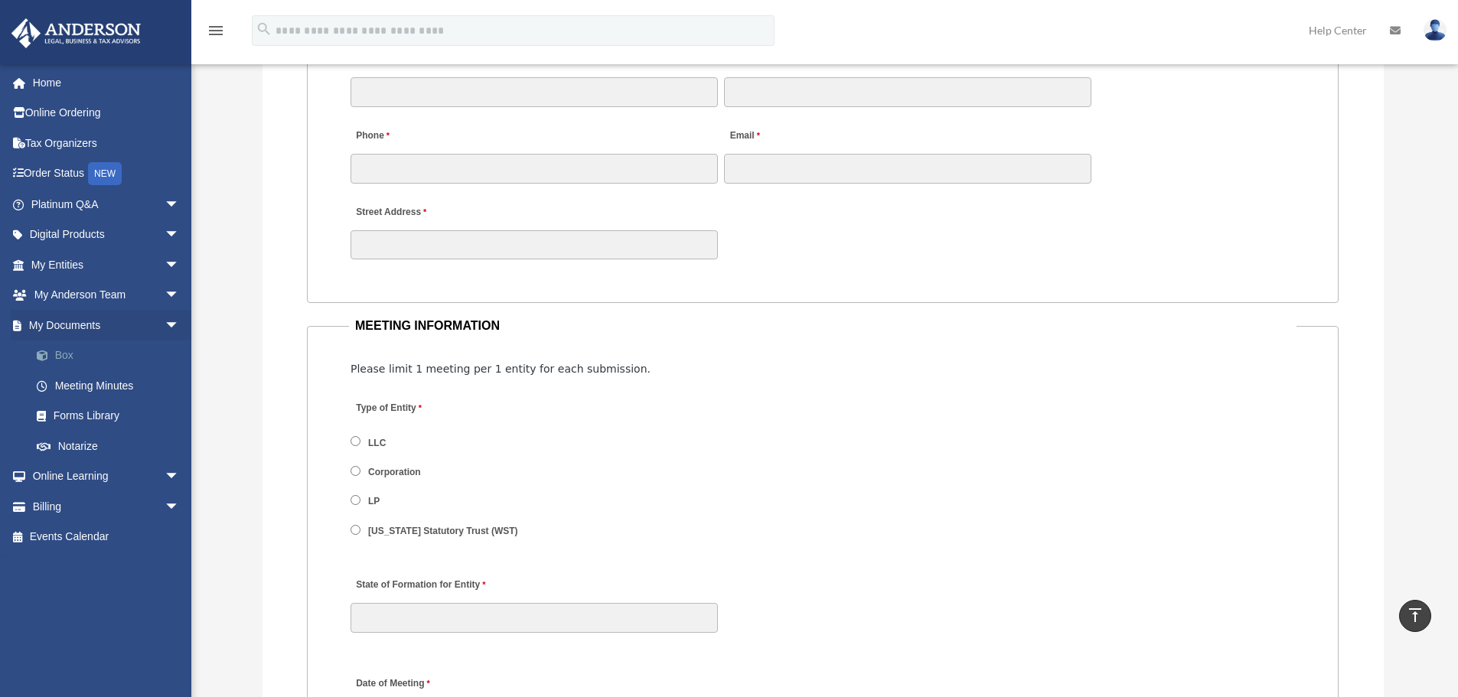
click at [64, 360] on link "Box" at bounding box center [111, 356] width 181 height 31
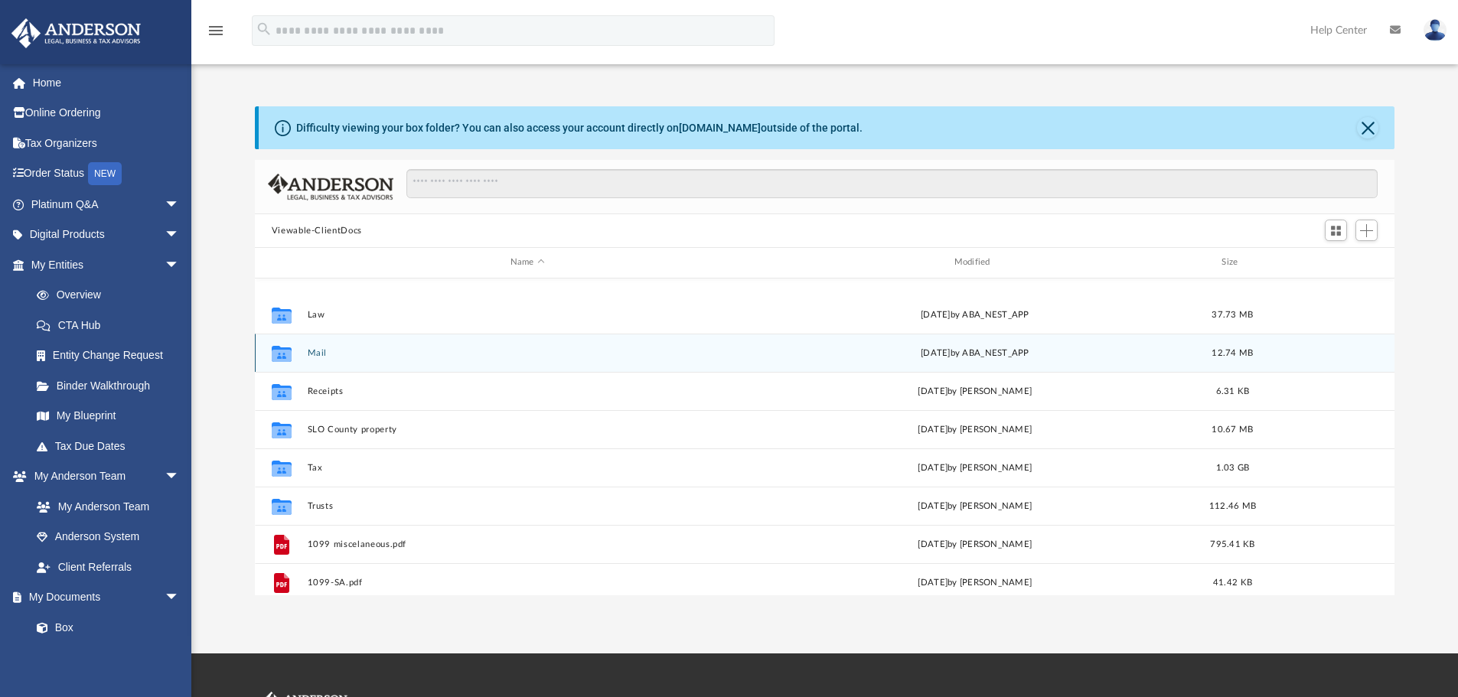
scroll to position [153, 0]
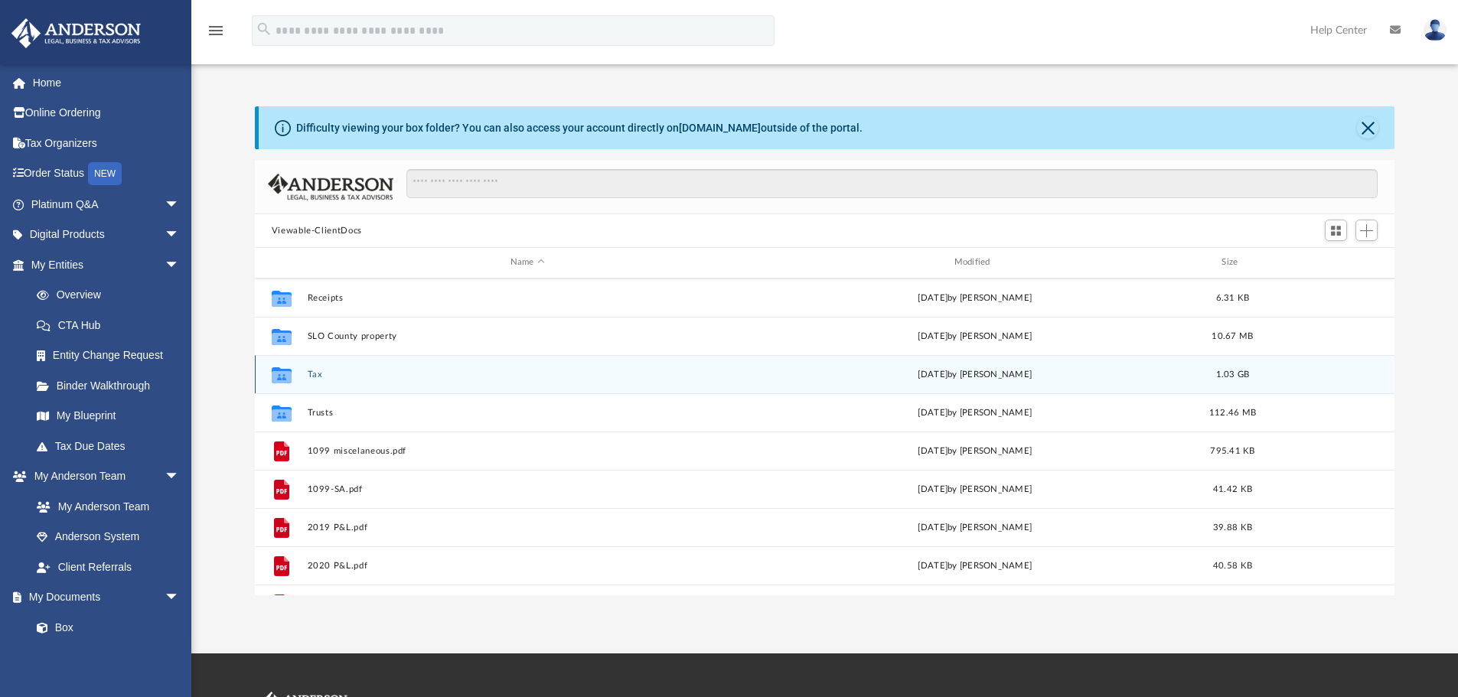
click at [318, 374] on button "Tax" at bounding box center [527, 375] width 441 height 10
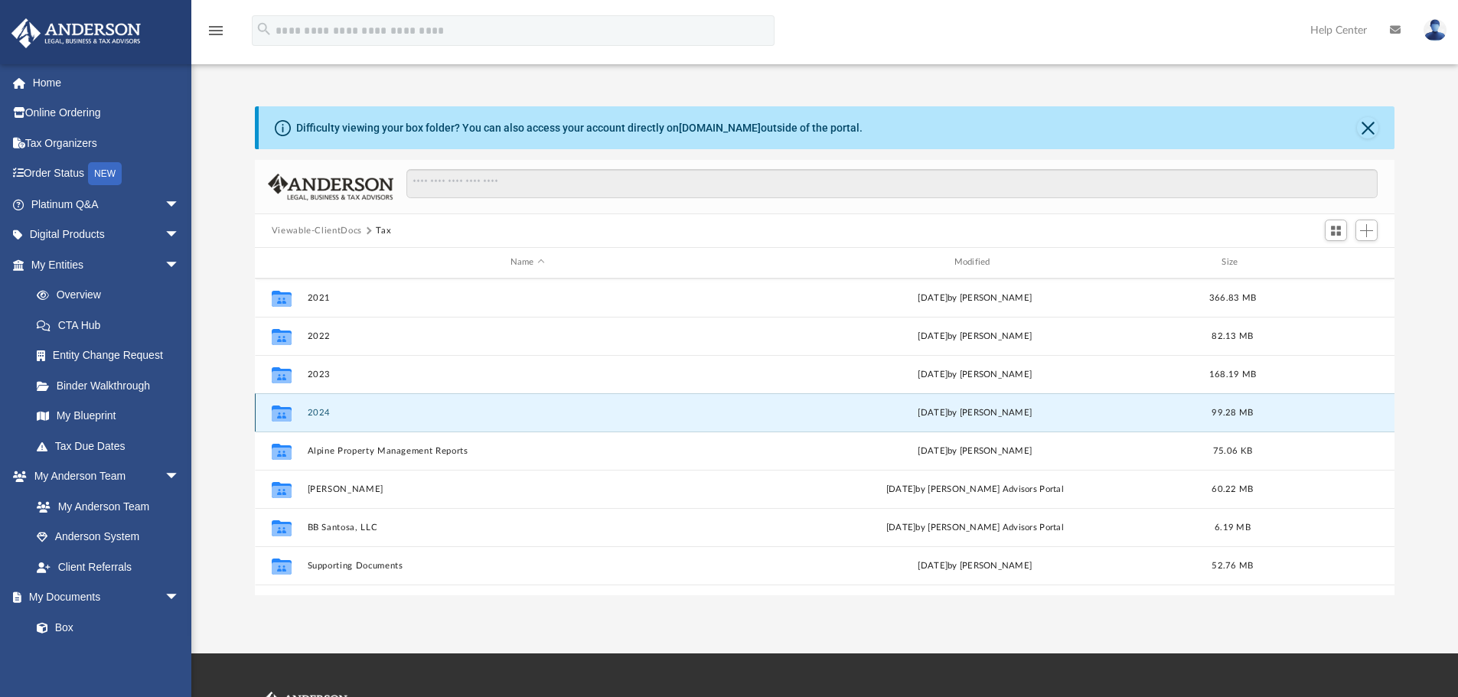
click at [324, 415] on button "2024" at bounding box center [527, 413] width 441 height 10
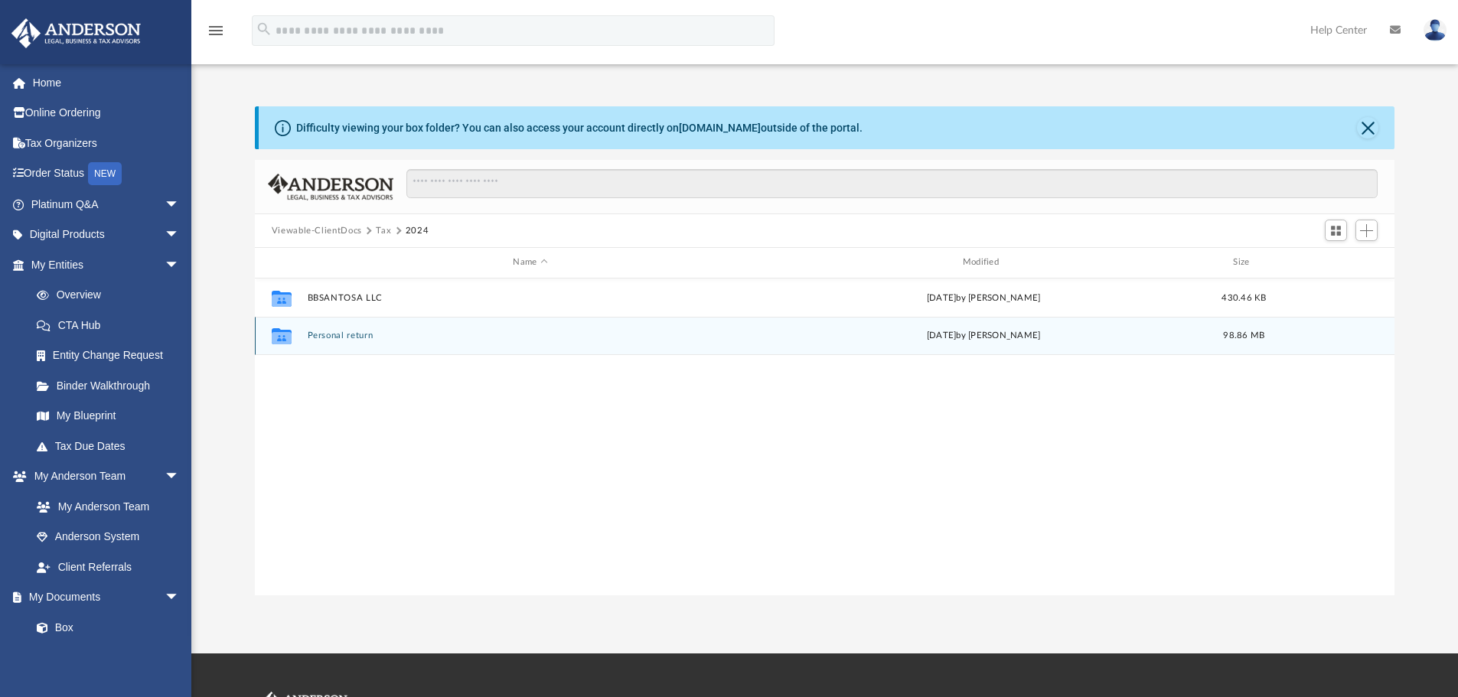
click at [342, 337] on button "Personal return" at bounding box center [530, 336] width 446 height 10
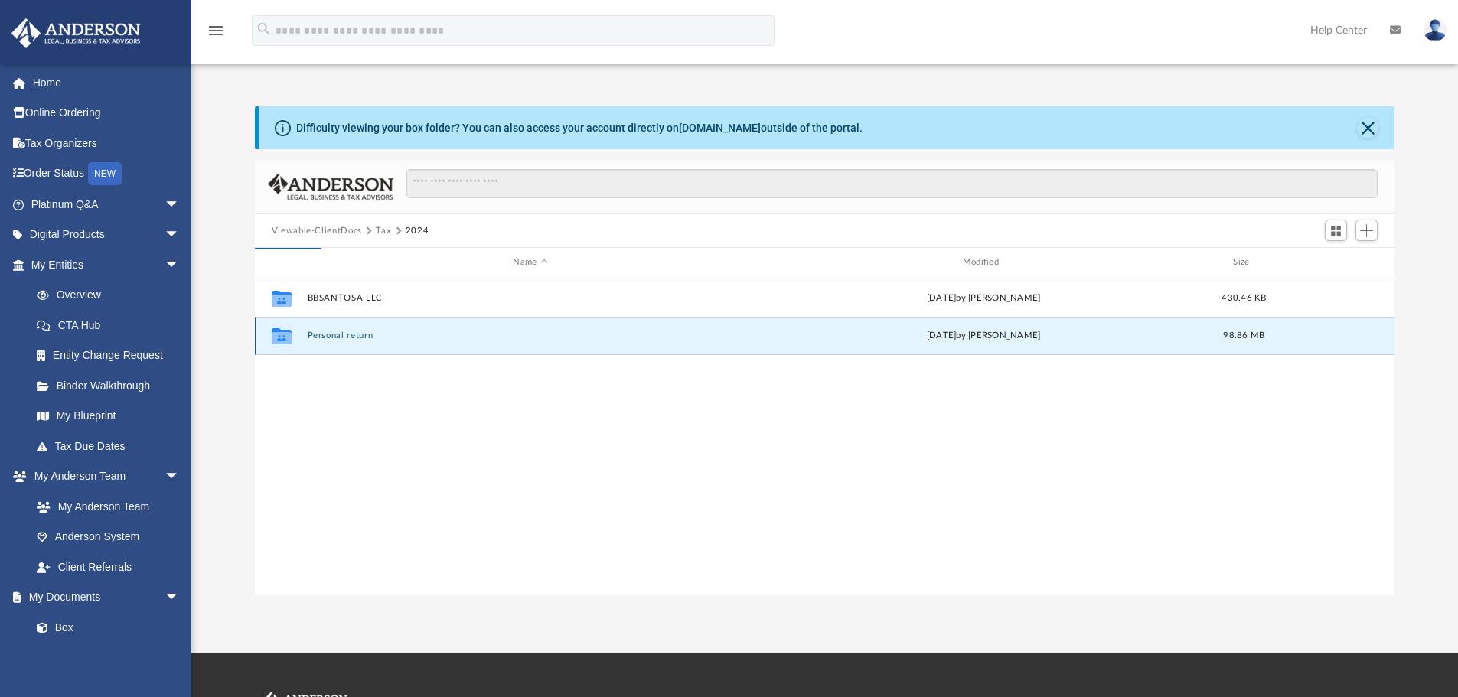
click at [343, 337] on button "Personal return" at bounding box center [530, 336] width 446 height 10
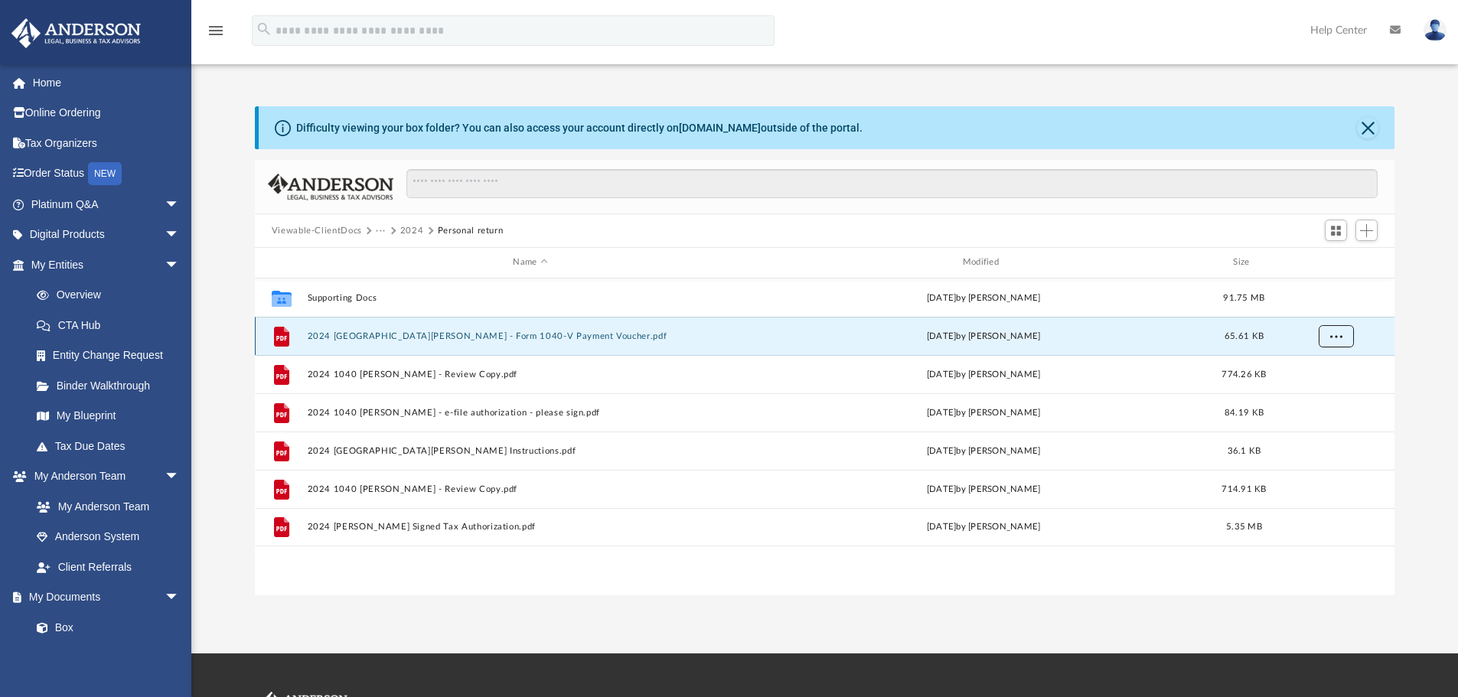
click at [1336, 339] on span "More options" at bounding box center [1335, 335] width 12 height 8
